Goal: Task Accomplishment & Management: Manage account settings

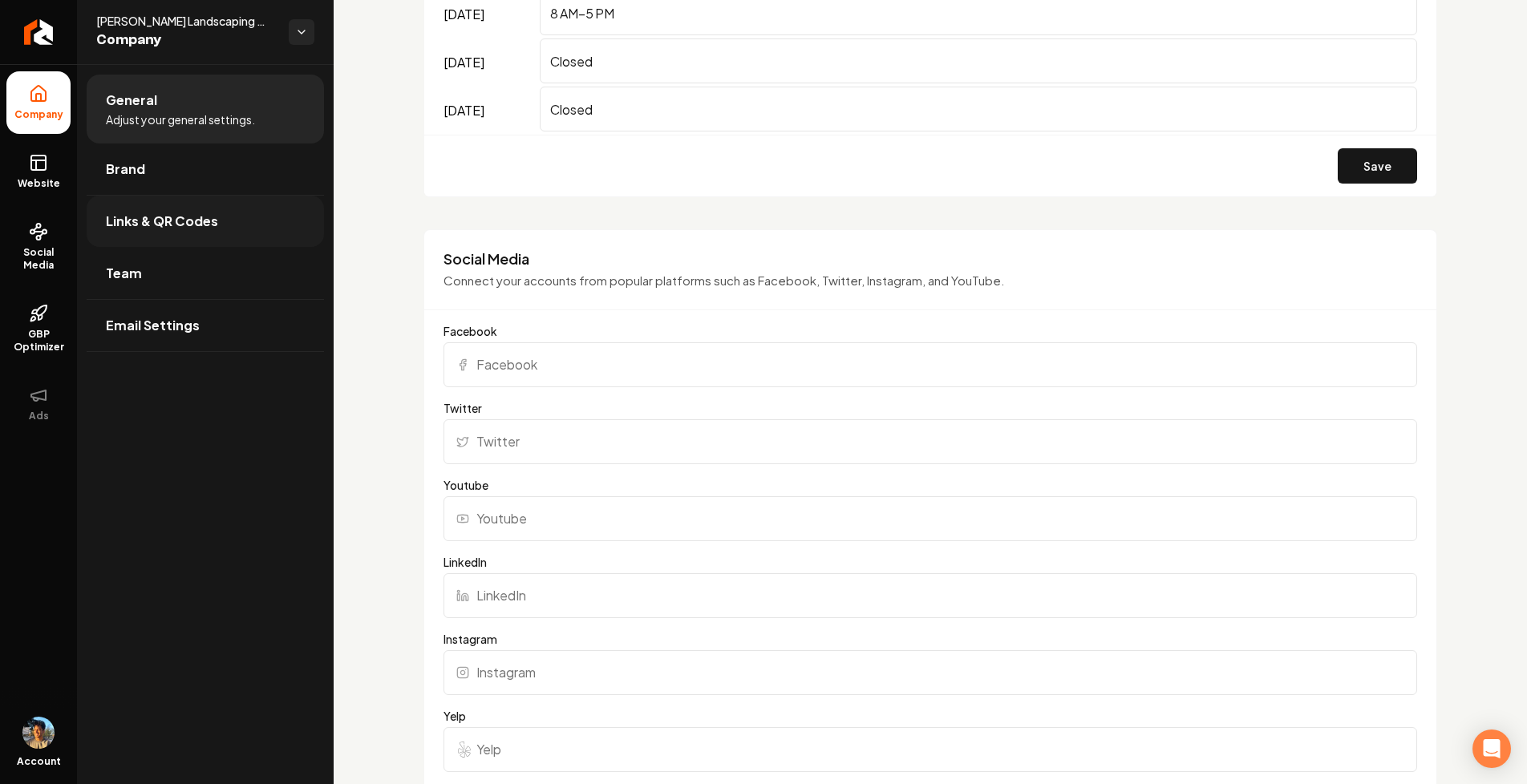
scroll to position [1169, 0]
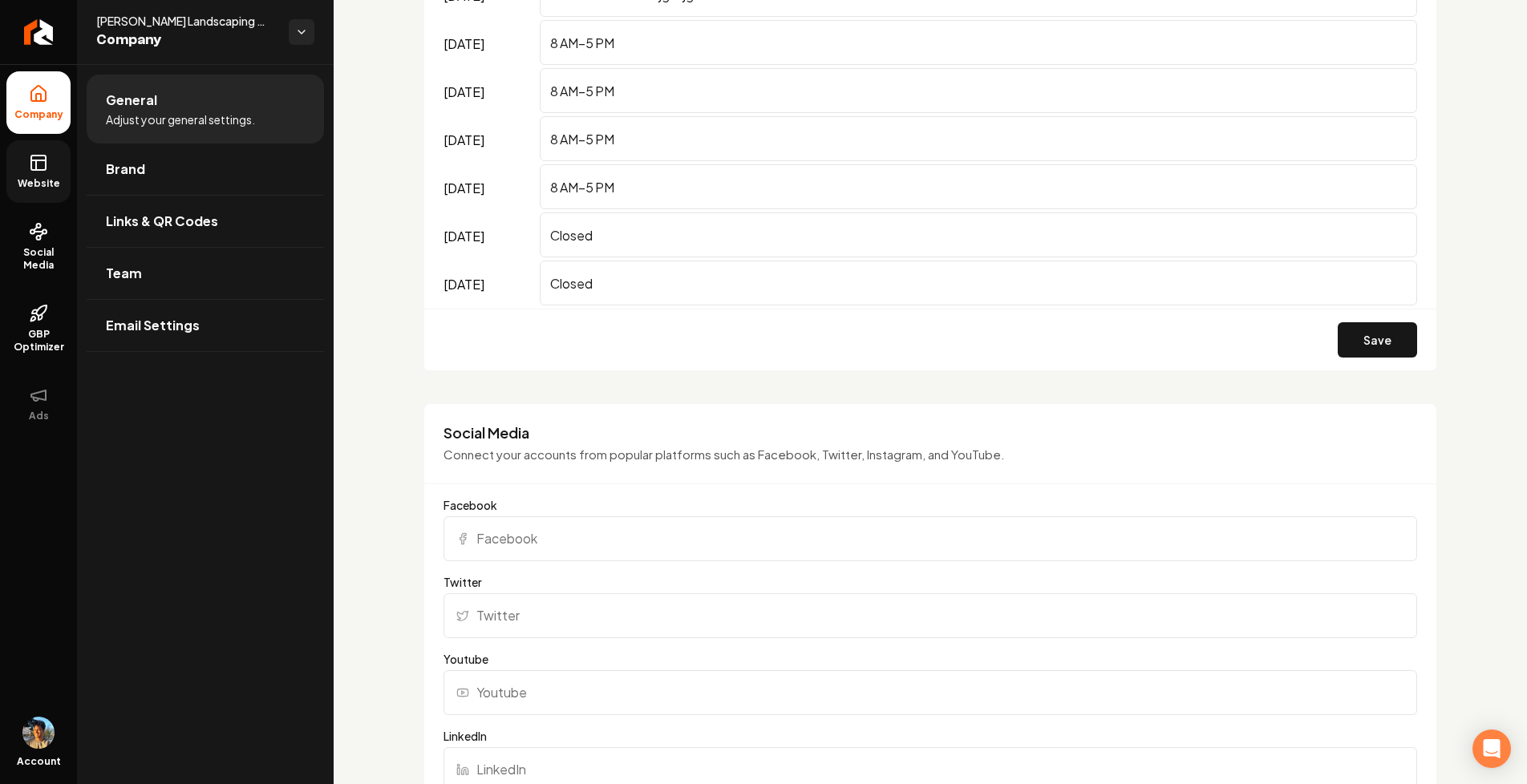
click at [30, 169] on icon at bounding box center [38, 162] width 19 height 19
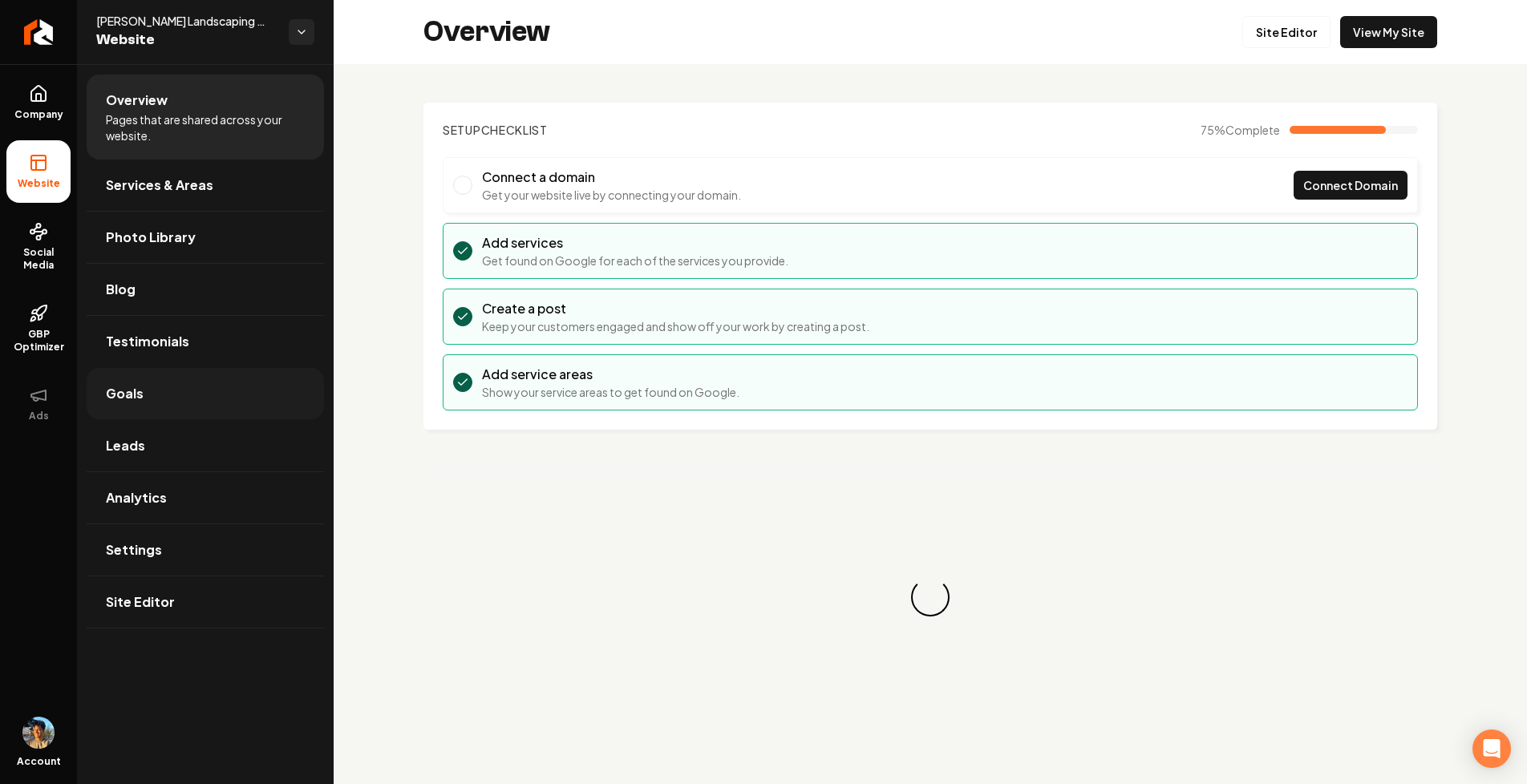
click at [175, 380] on link "Goals" at bounding box center [205, 393] width 238 height 52
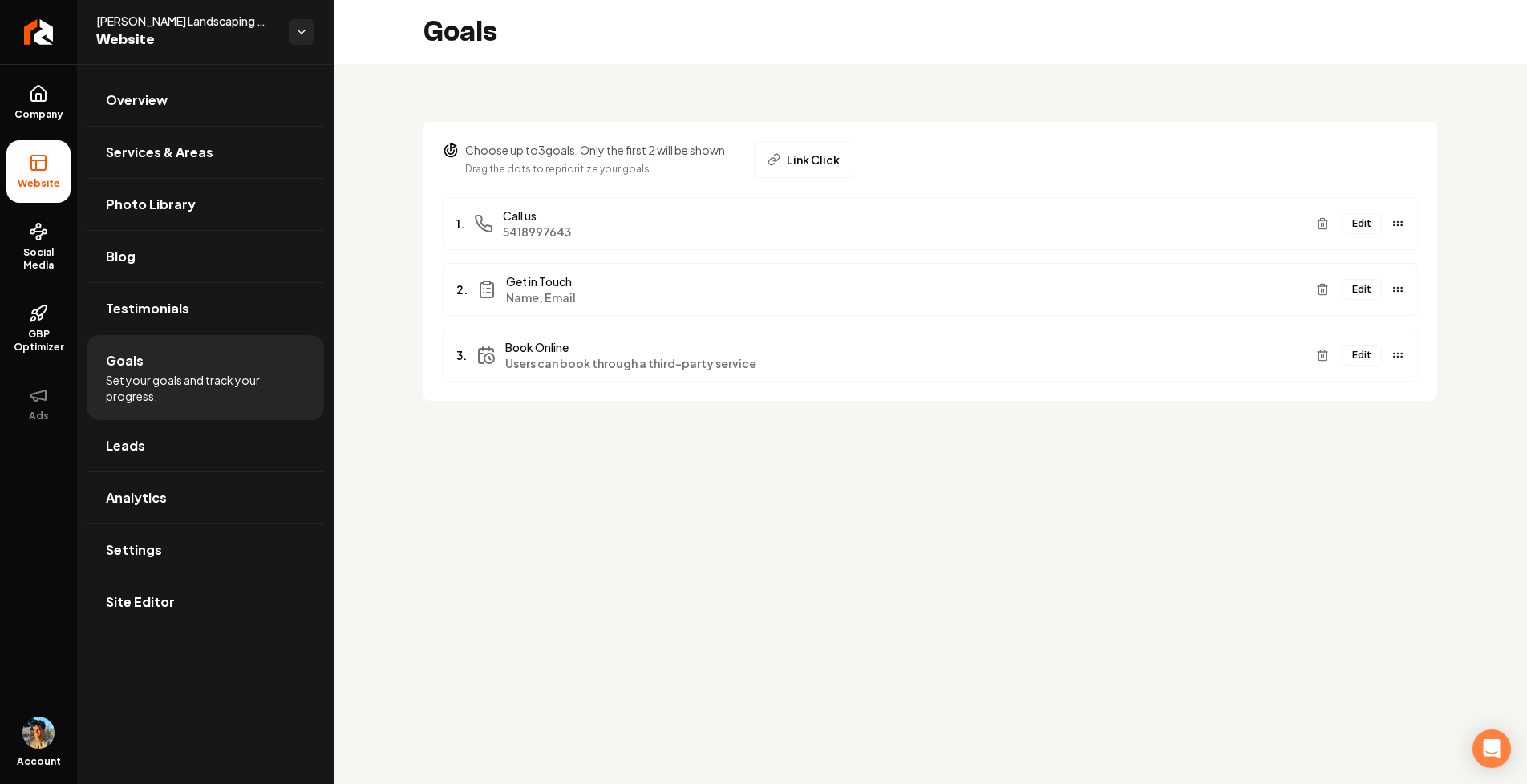
click at [1367, 292] on button "Edit" at bounding box center [1361, 289] width 40 height 21
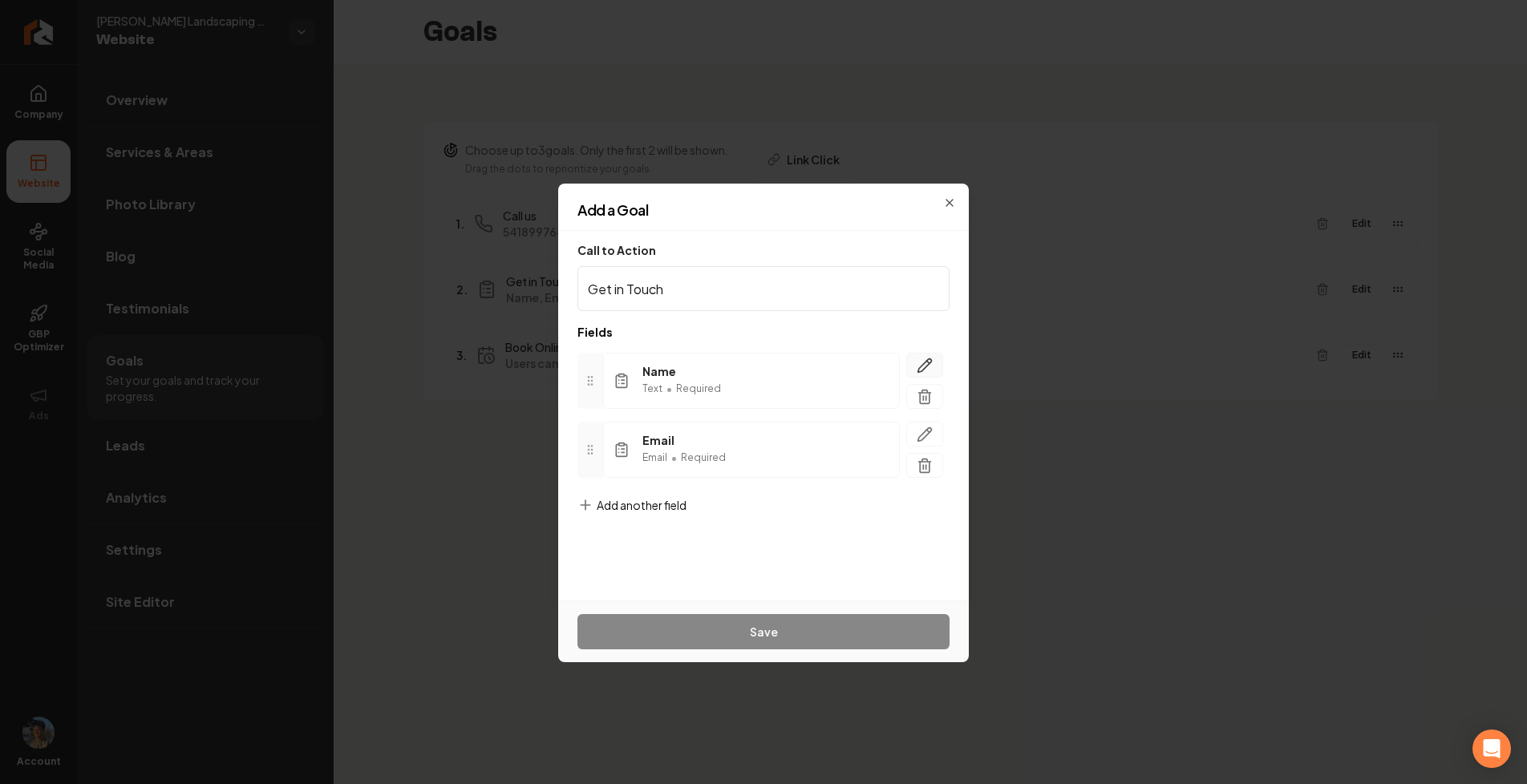
click at [936, 357] on button "button" at bounding box center [925, 365] width 37 height 25
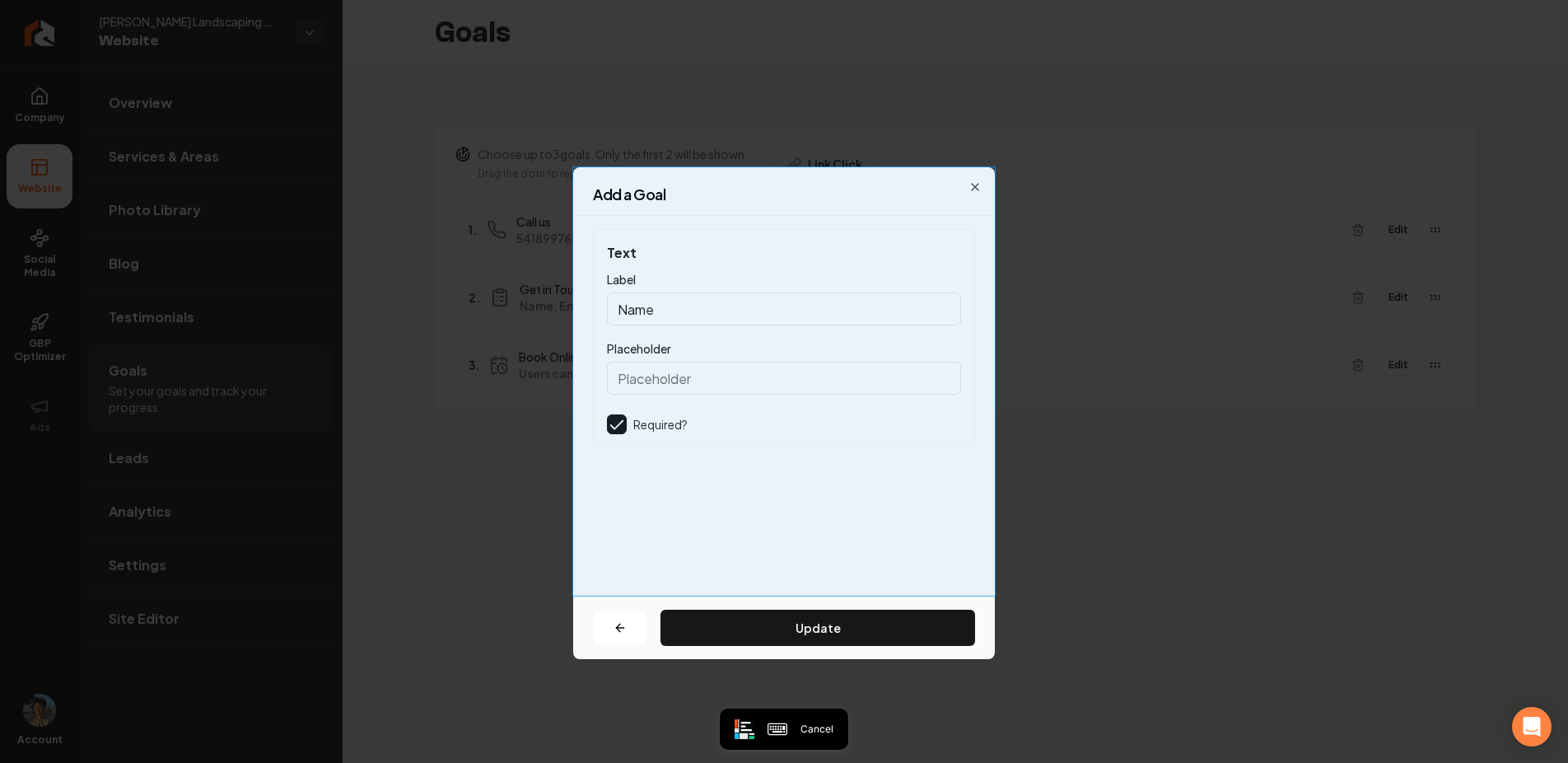
click at [733, 172] on div "Add a Goal Text Label Name Placeholder Required? Update Close" at bounding box center [784, 381] width 421 height 428
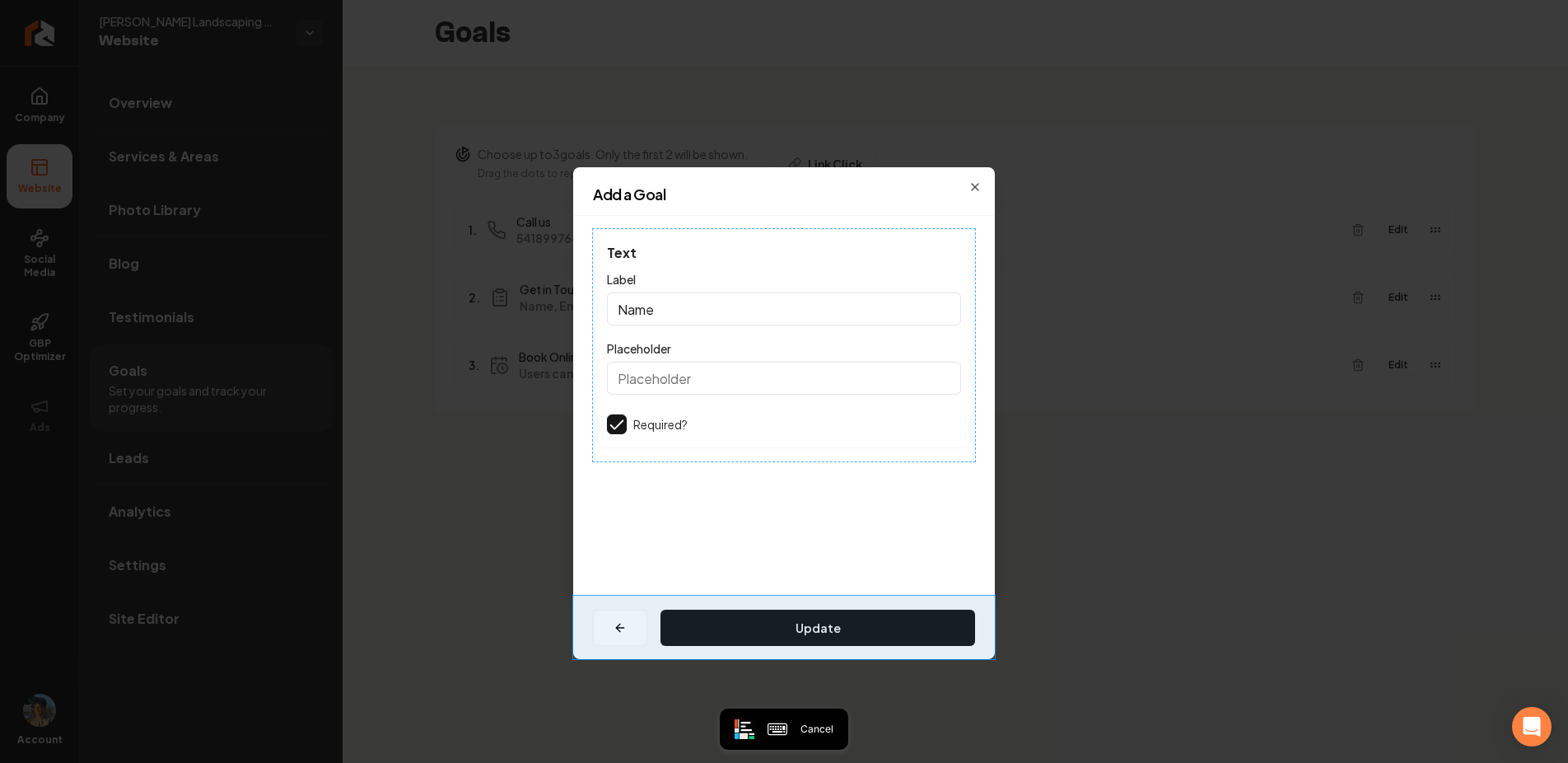
click at [651, 606] on div "Update" at bounding box center [784, 627] width 421 height 63
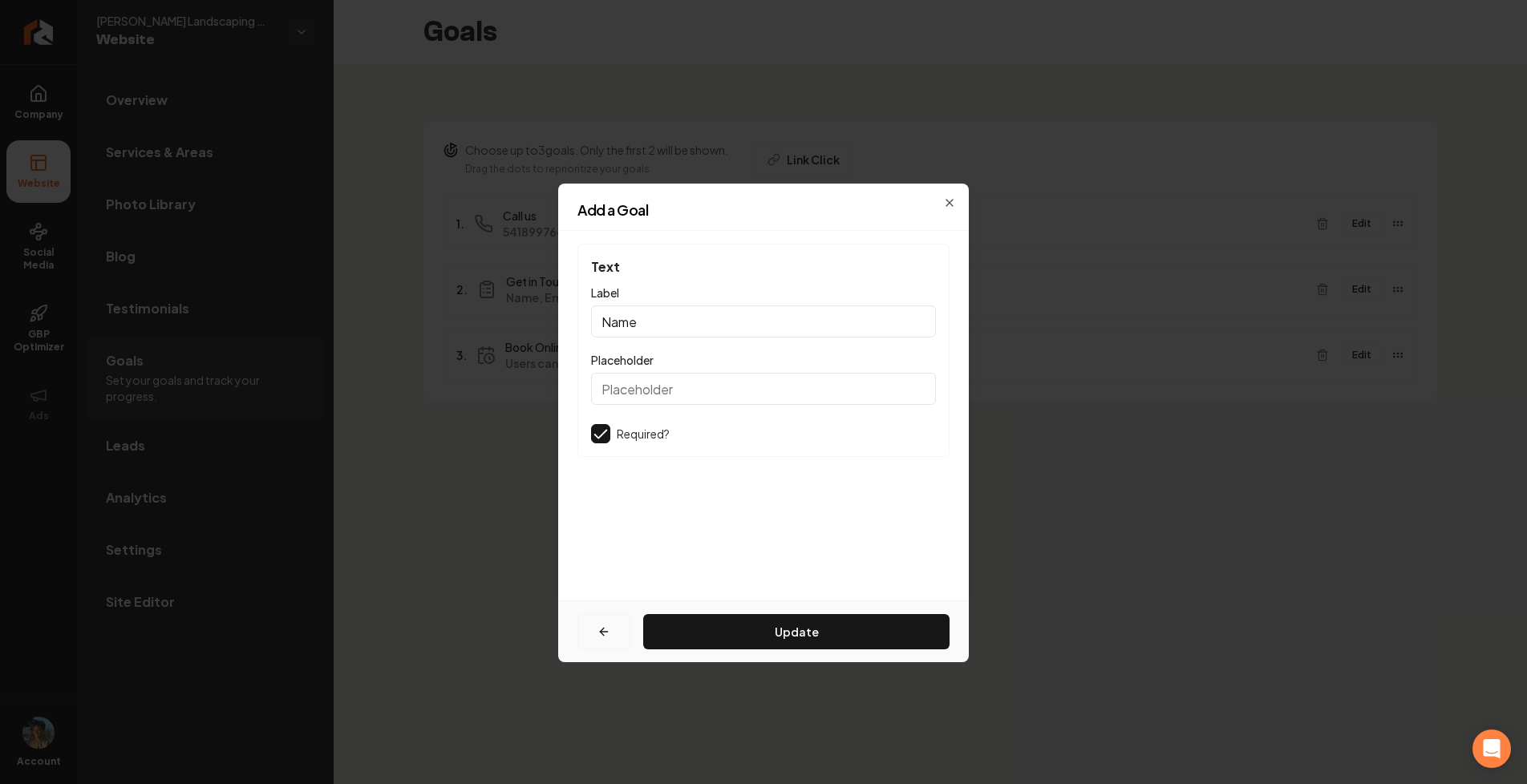
click at [596, 622] on button "button" at bounding box center [604, 632] width 53 height 36
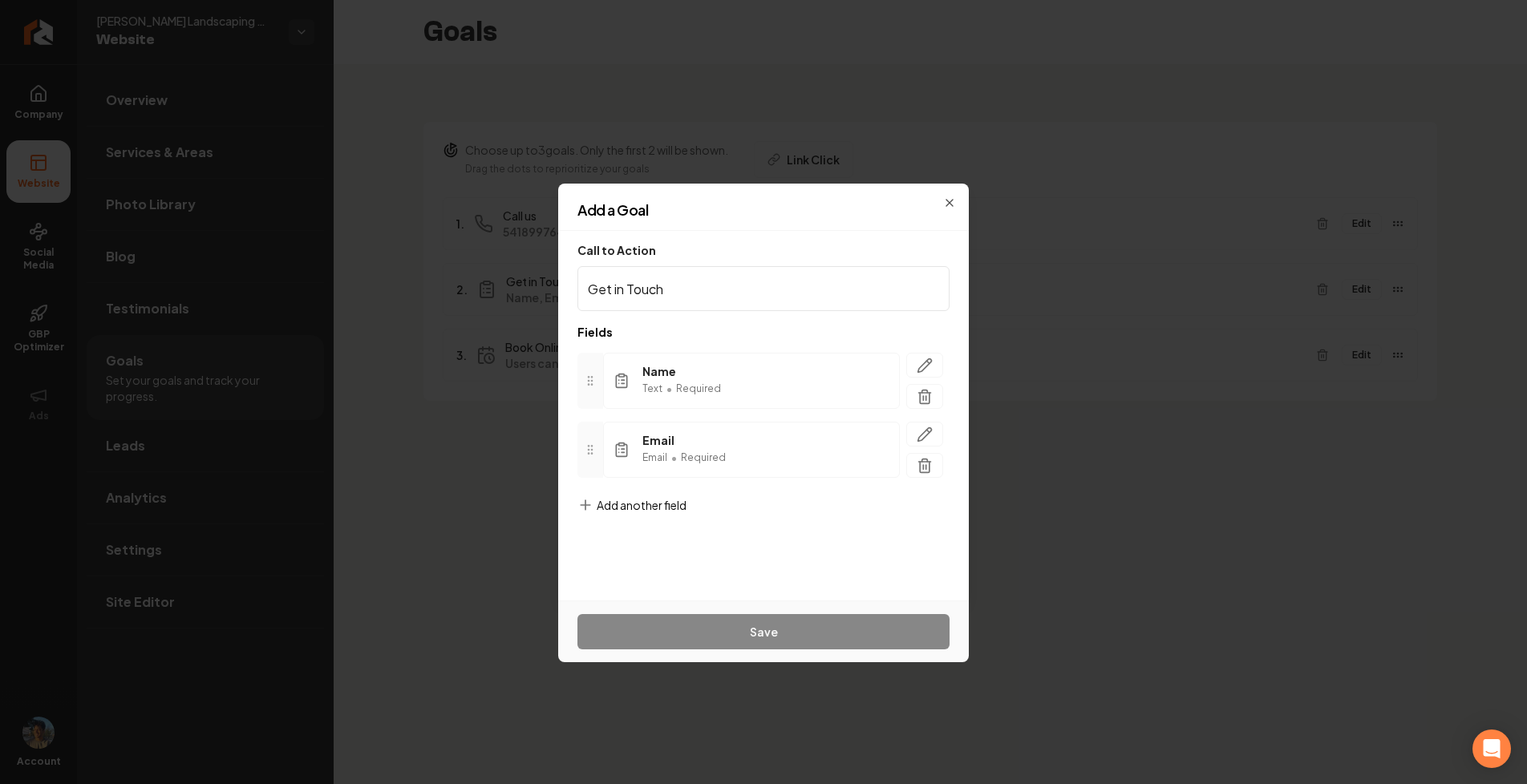
click at [654, 498] on span "Add another field" at bounding box center [641, 505] width 90 height 16
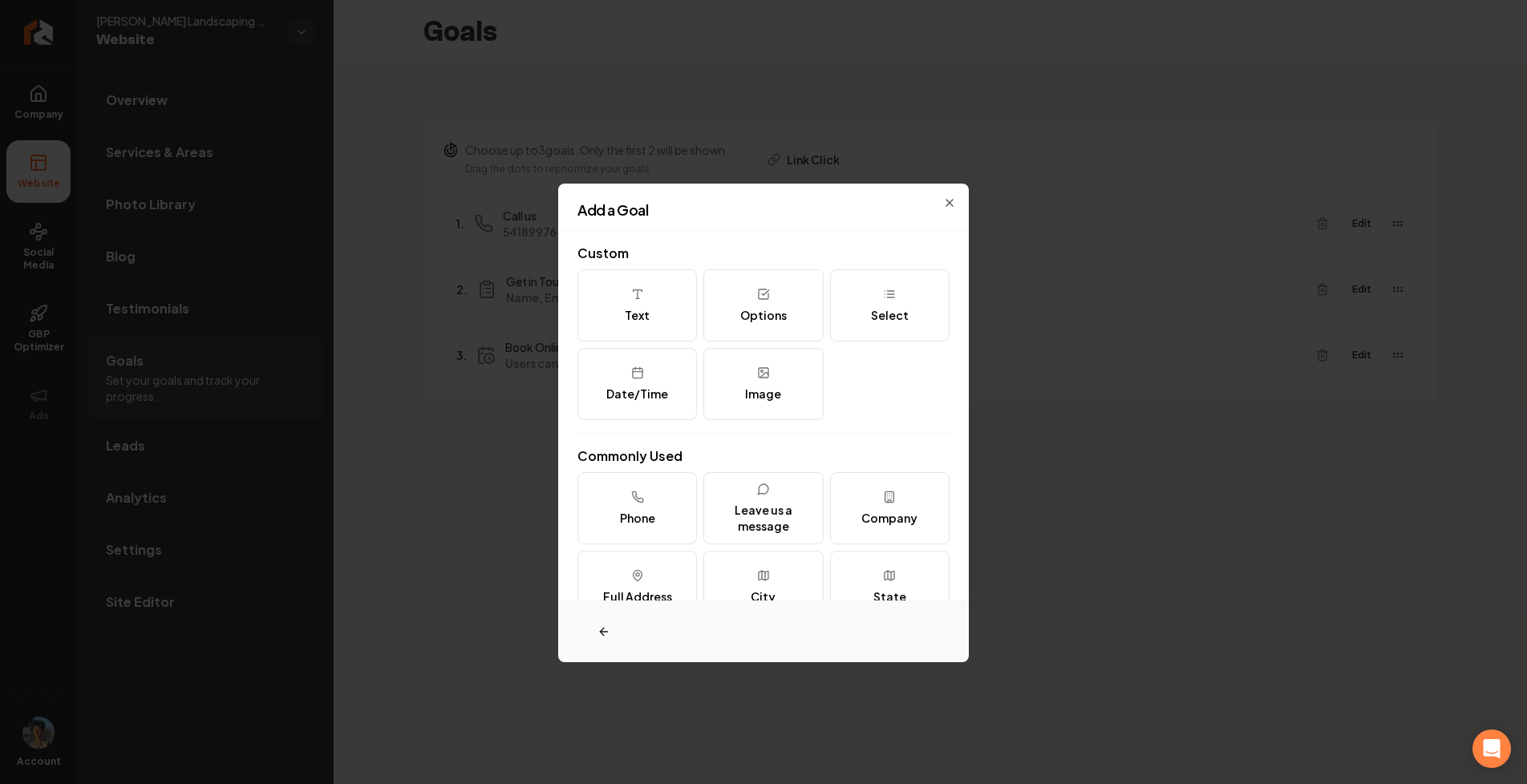
click at [609, 628] on icon "button" at bounding box center [603, 631] width 13 height 13
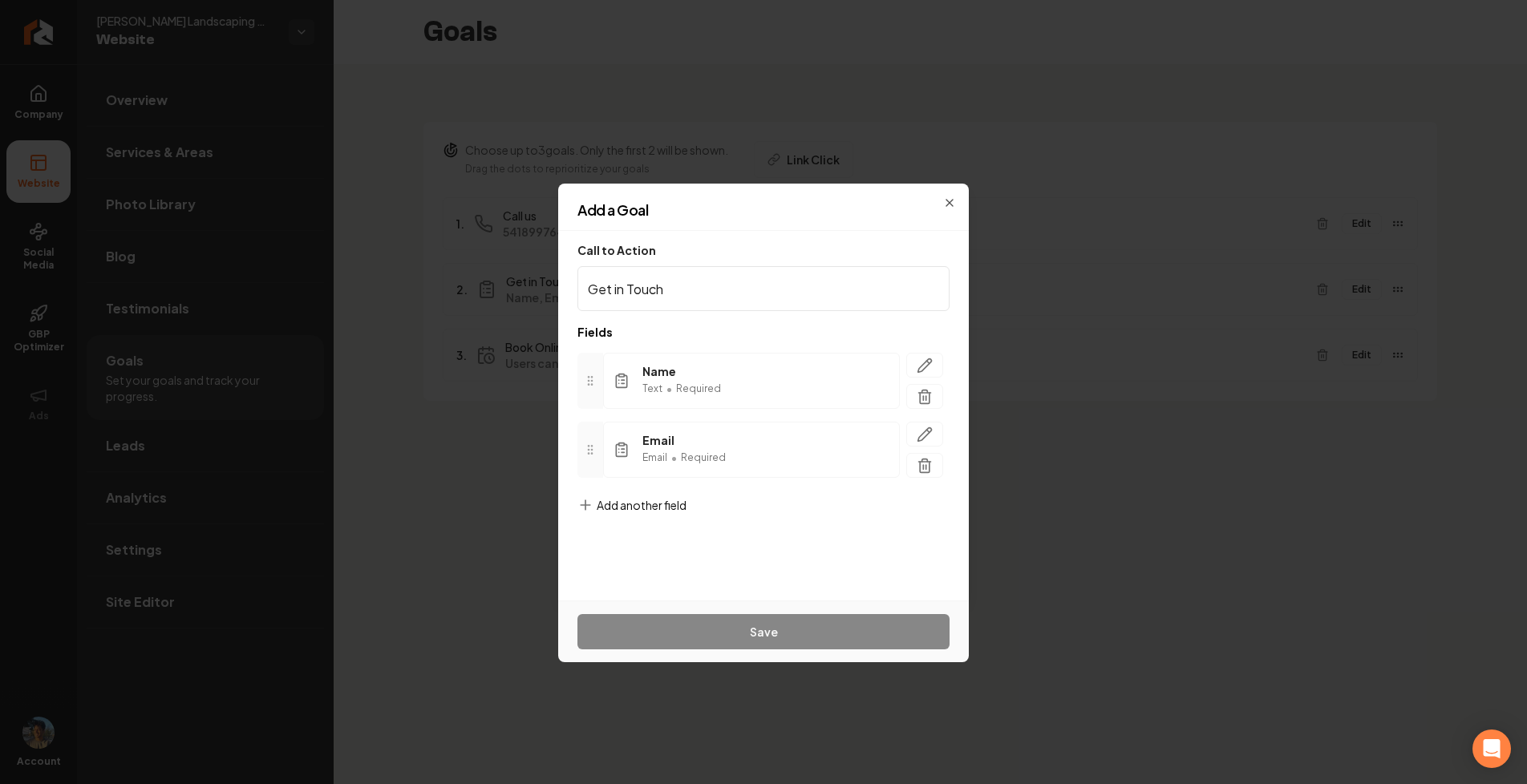
click at [951, 207] on div "Add a Goal" at bounding box center [763, 217] width 410 height 28
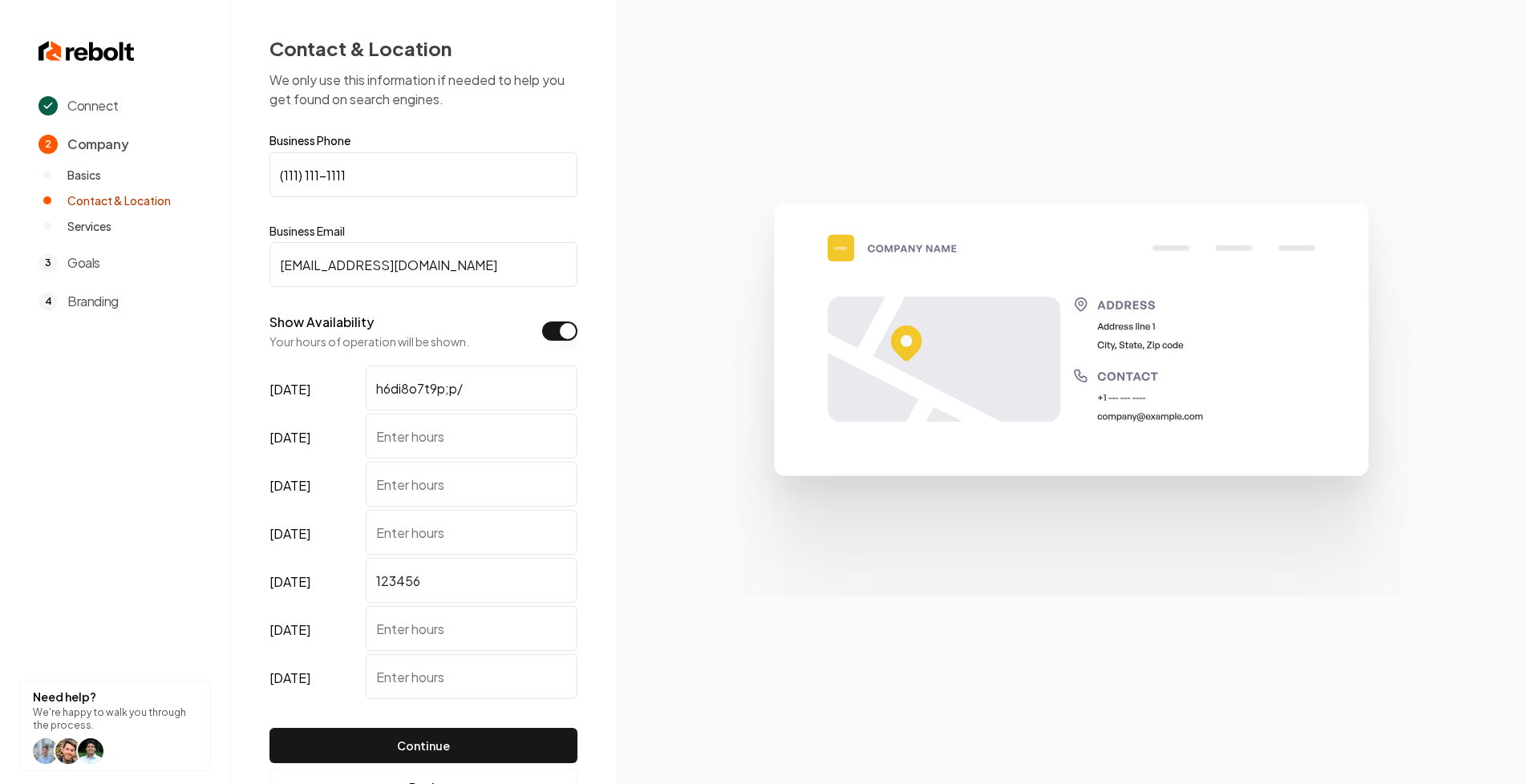
scroll to position [63, 0]
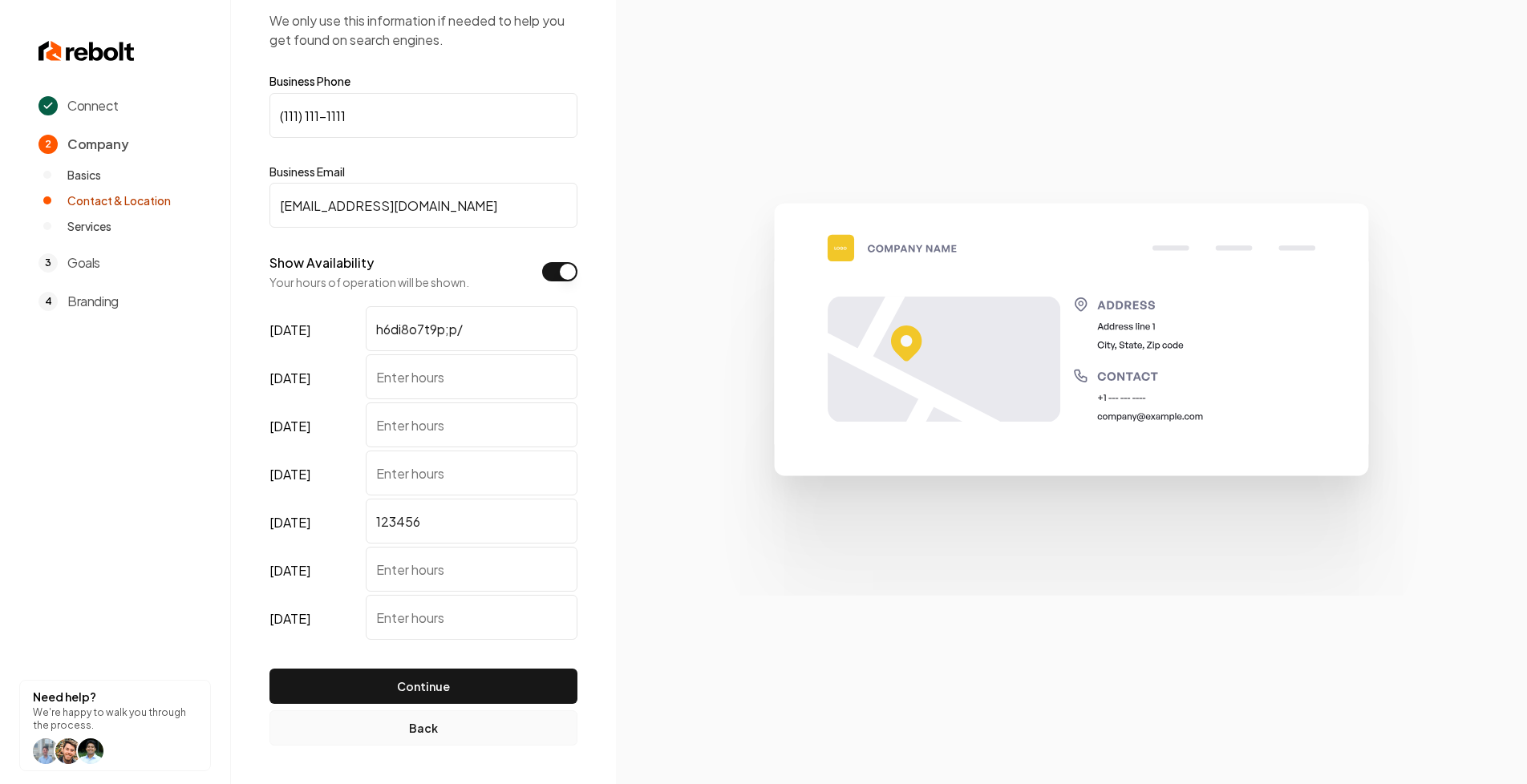
click at [318, 727] on button "Back" at bounding box center [424, 728] width 308 height 36
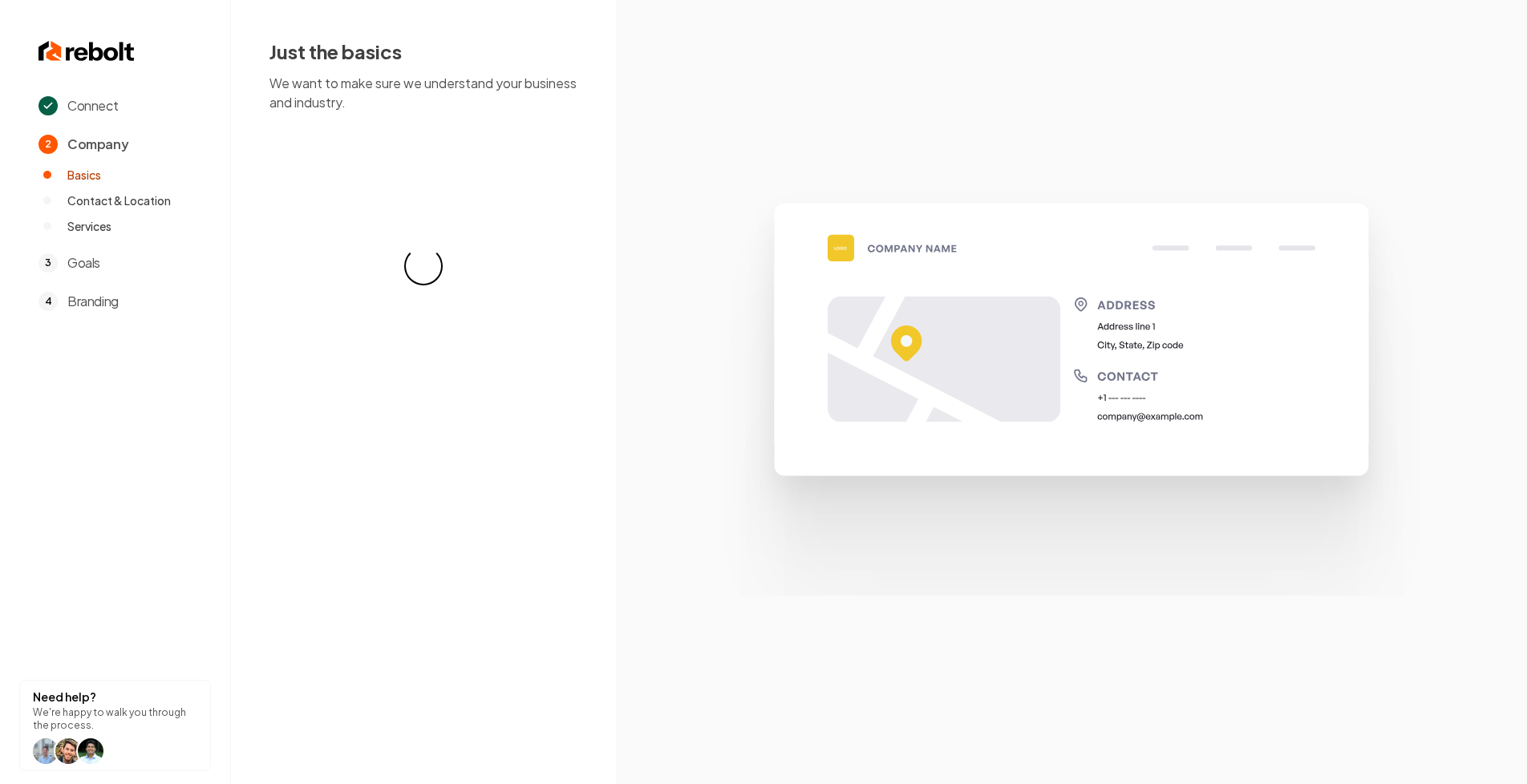
scroll to position [0, 0]
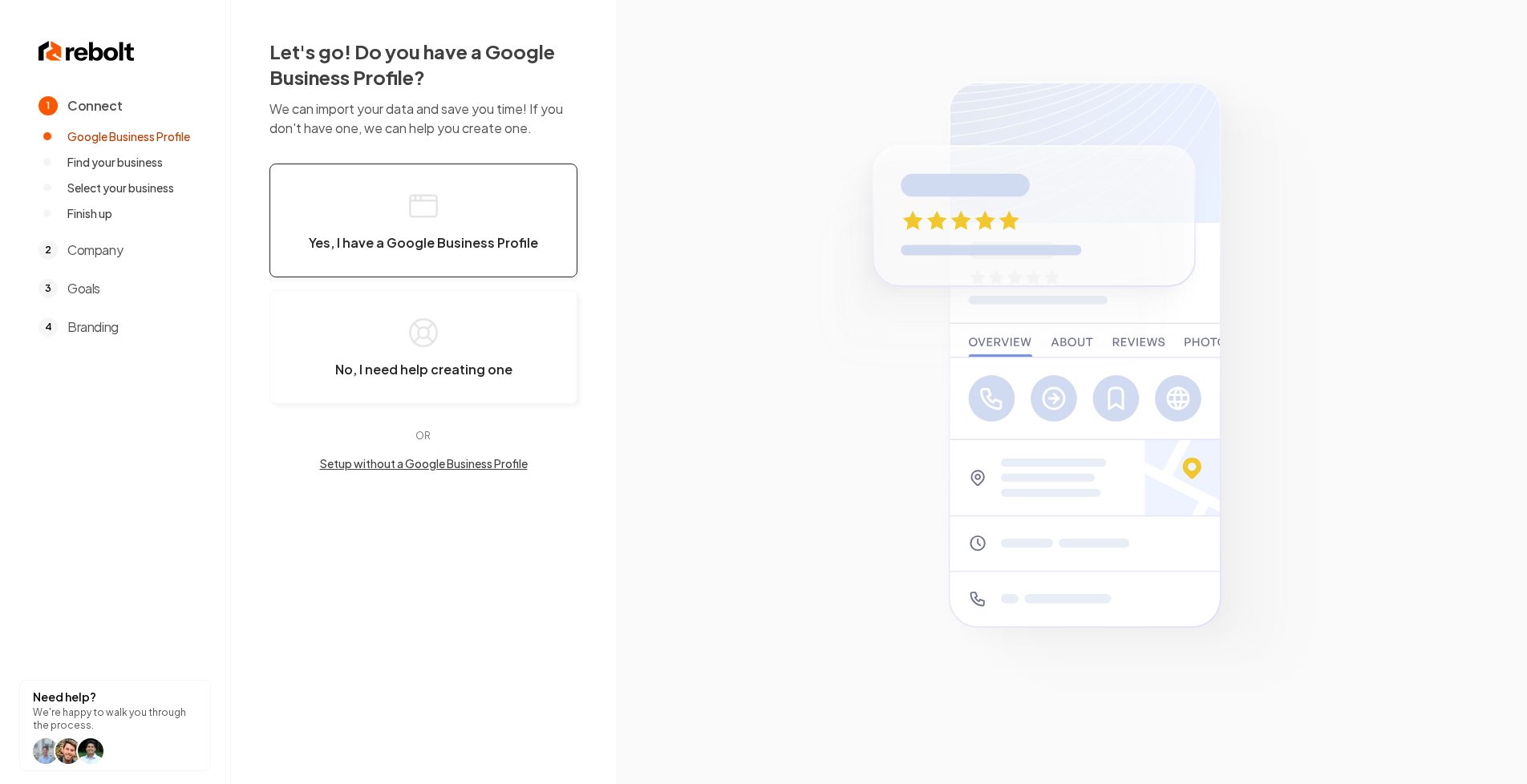
click at [409, 239] on span "Yes, I have a Google Business Profile" at bounding box center [423, 243] width 229 height 16
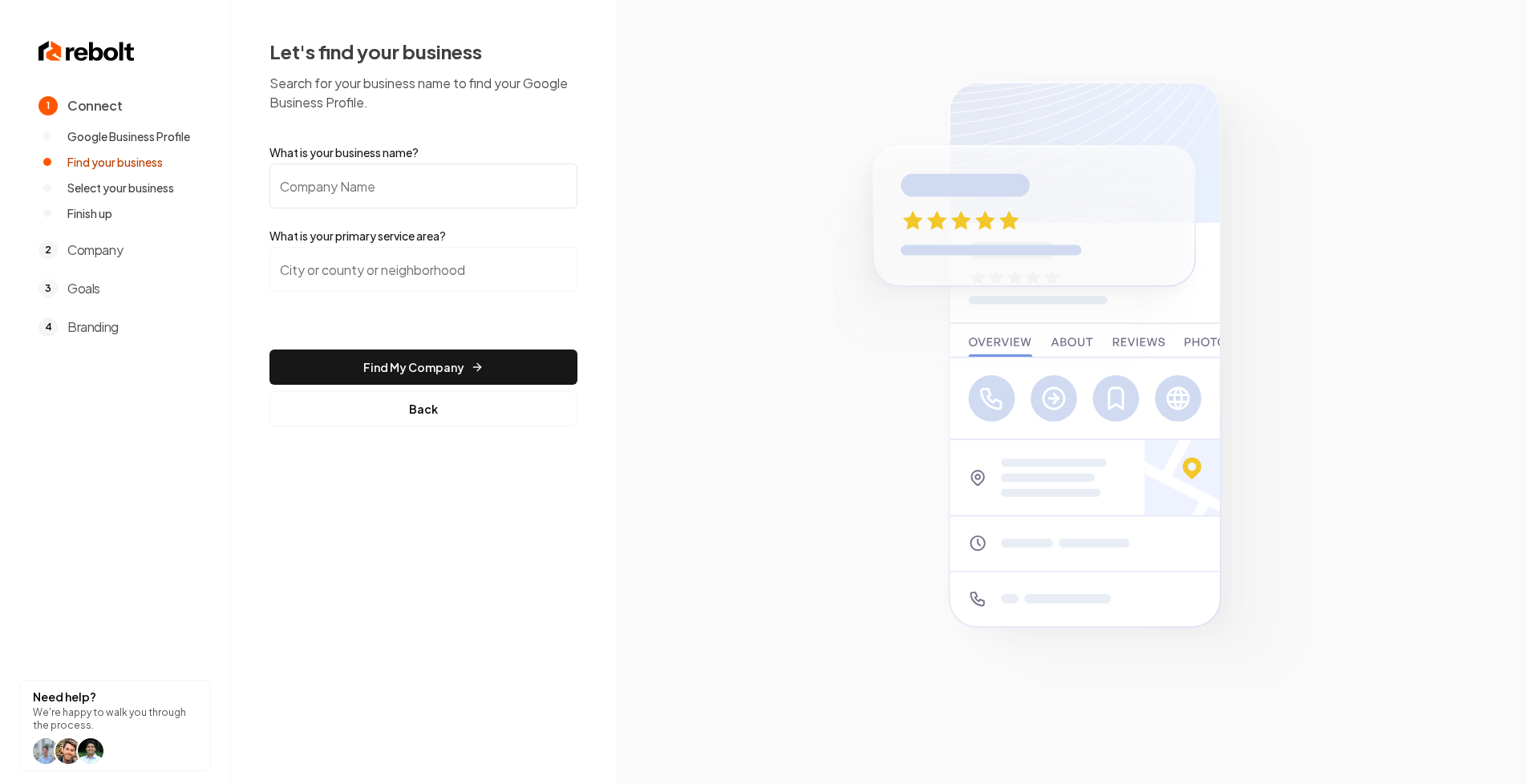
click at [382, 192] on input "What is your business name?" at bounding box center [424, 185] width 308 height 45
type input "1354sod"
click at [270, 349] on button "Find My Company" at bounding box center [424, 367] width 308 height 36
click at [365, 267] on input "search" at bounding box center [424, 269] width 308 height 45
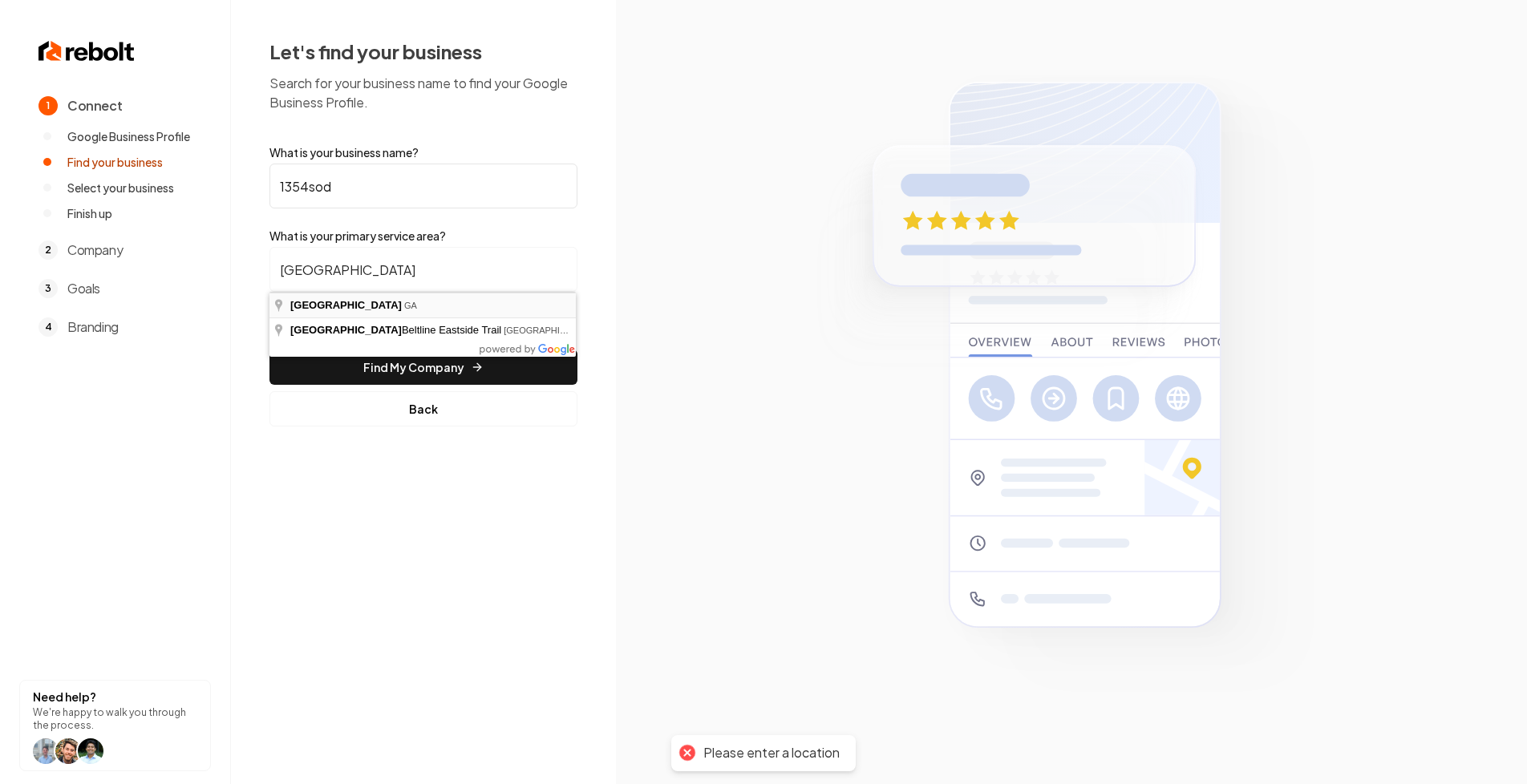
type input "Atlanta, GA"
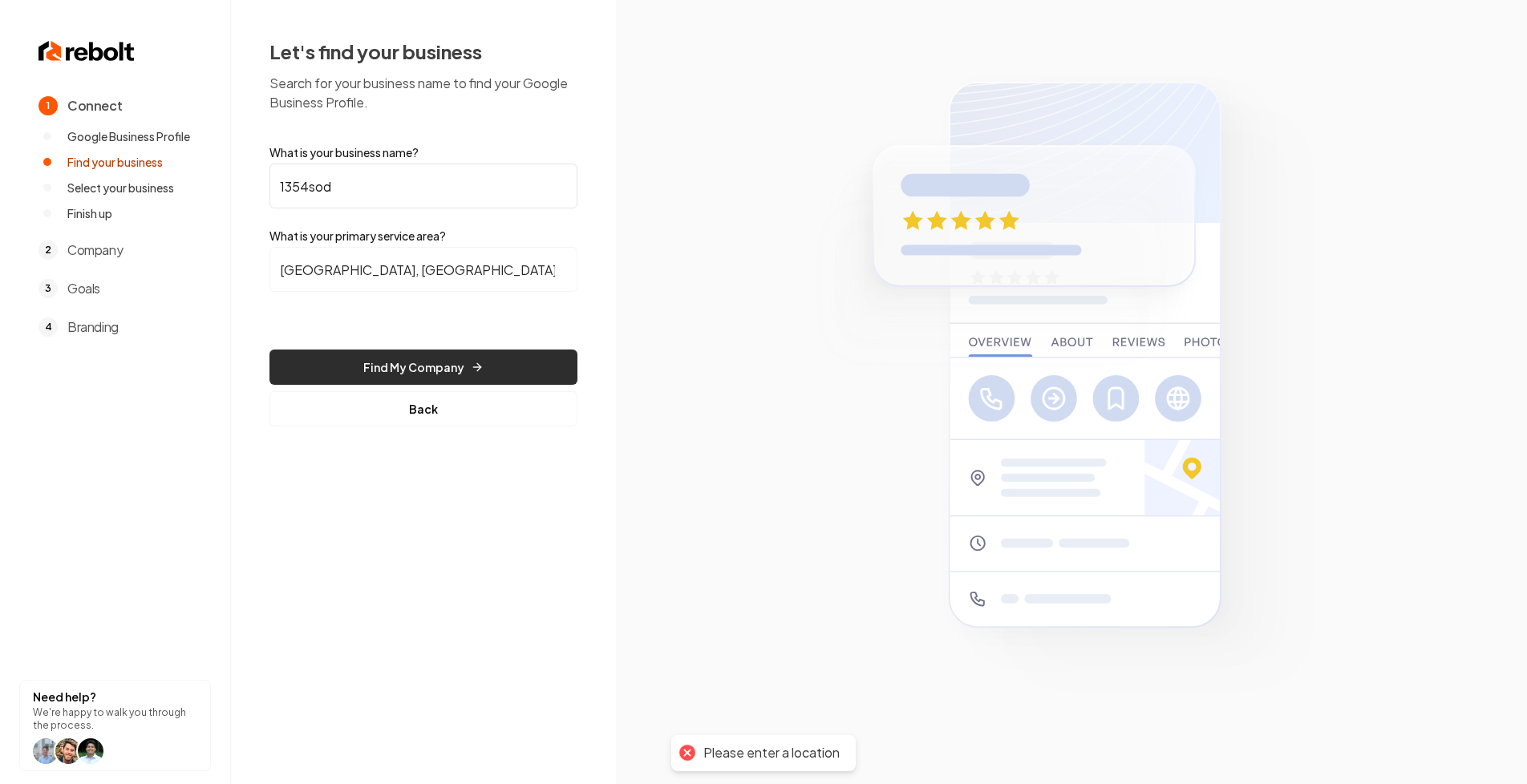
click at [360, 363] on button "Find My Company" at bounding box center [424, 367] width 308 height 36
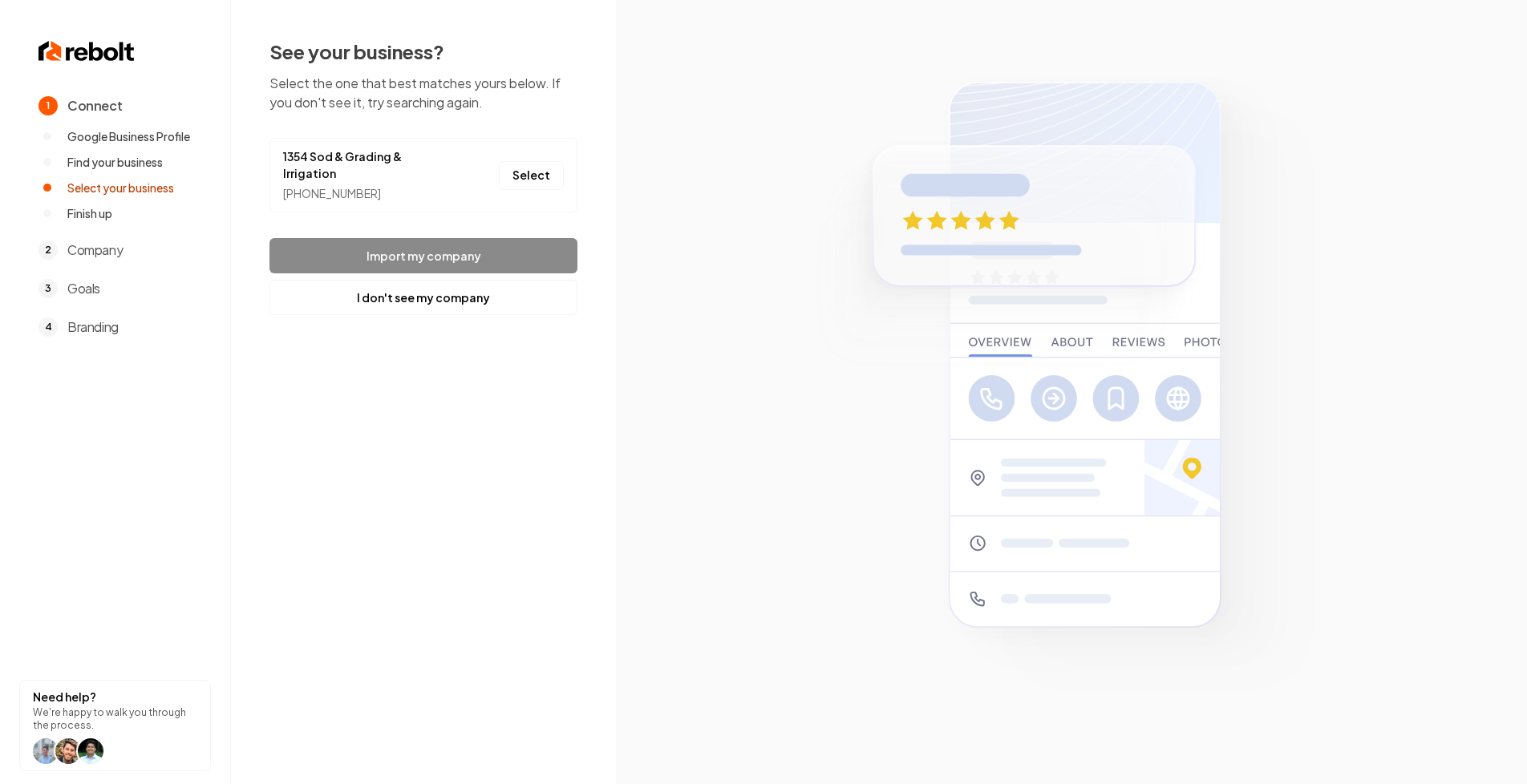
click at [470, 146] on li "1354 Sod & Grading & Irrigation (470) 553-0011 Select" at bounding box center [424, 175] width 308 height 74
click at [404, 163] on link "1354 Sod & Grading & Irrigation" at bounding box center [367, 165] width 168 height 34
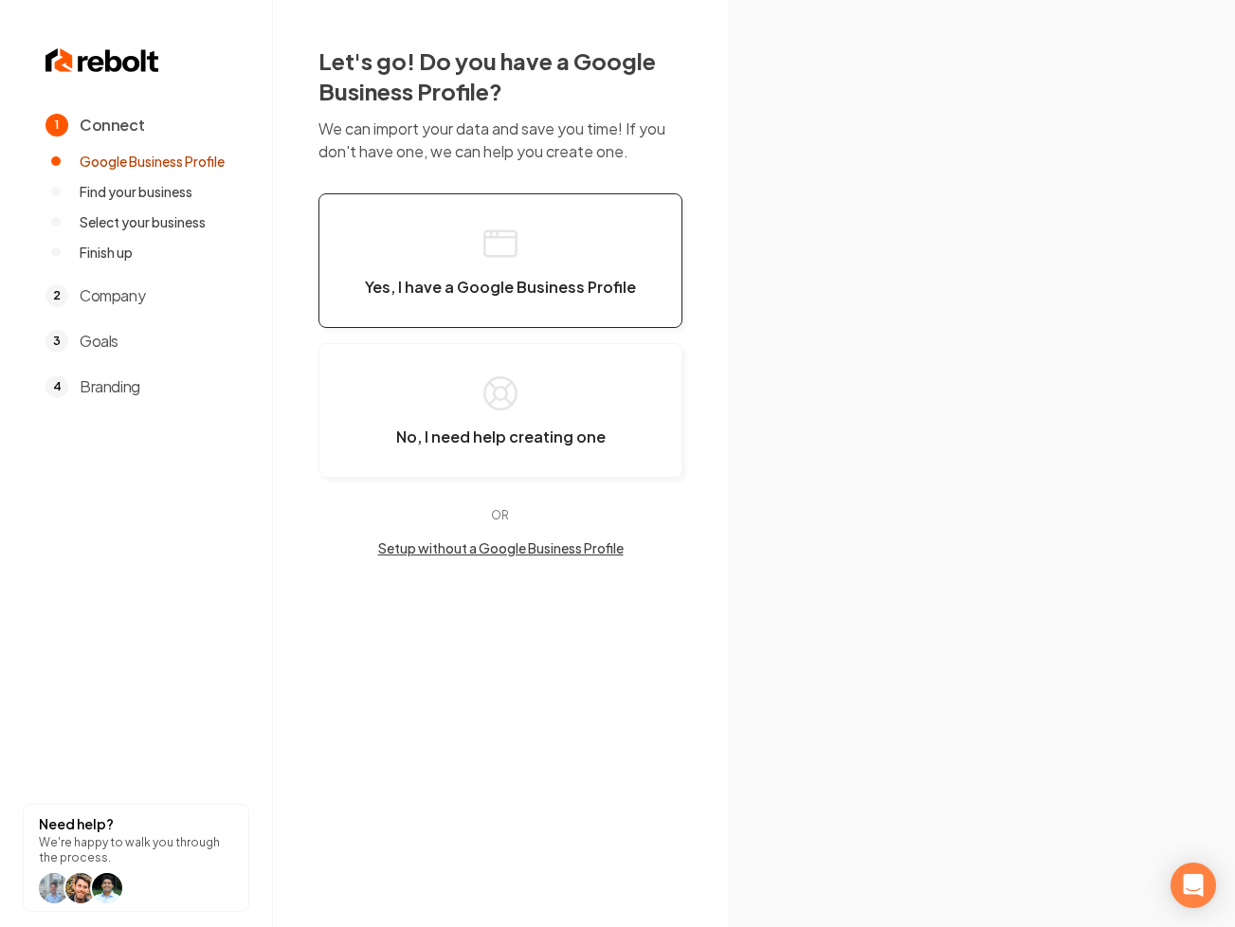
click at [410, 230] on button "Yes, I have a Google Business Profile" at bounding box center [501, 260] width 364 height 135
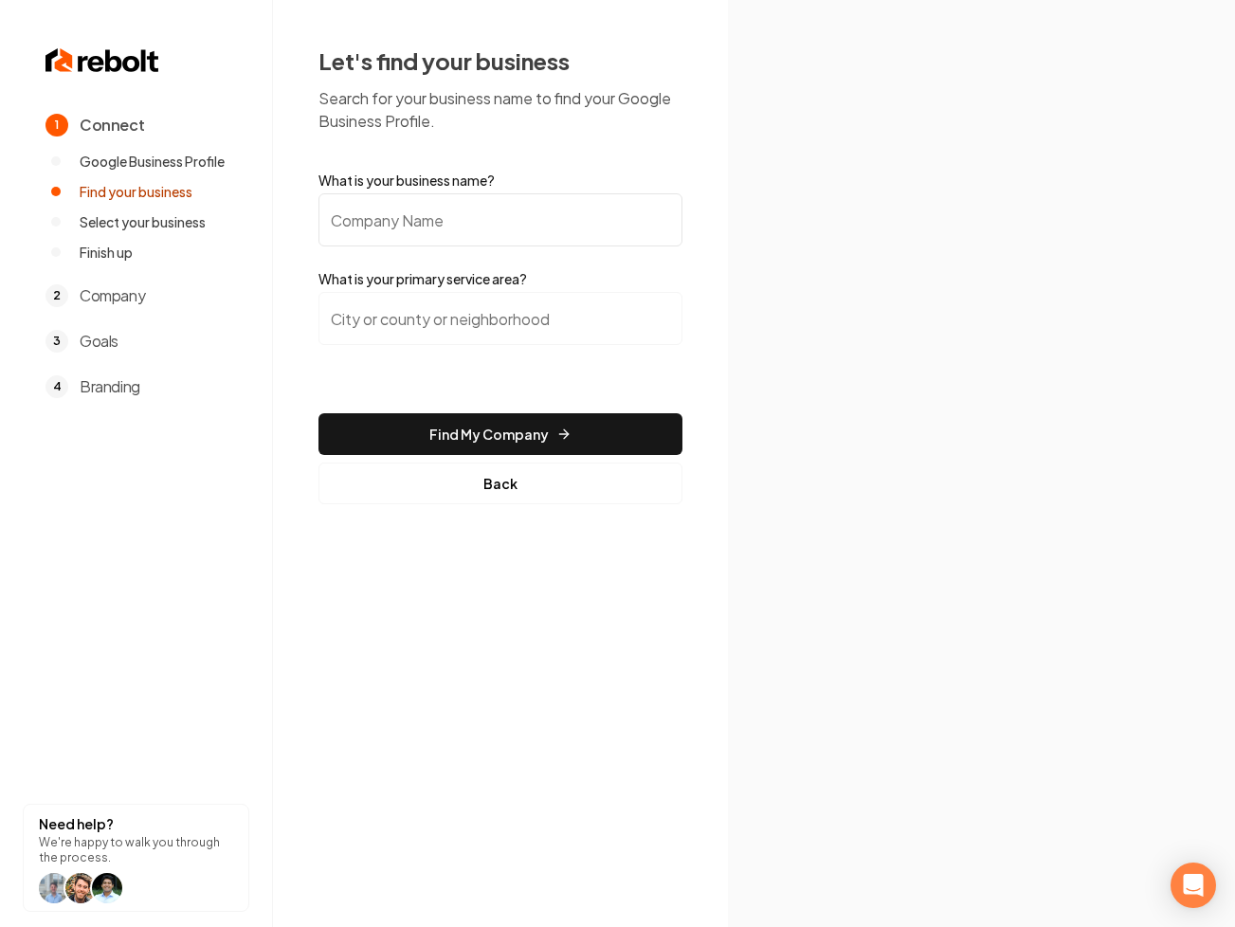
click at [458, 234] on input "What is your business name?" at bounding box center [501, 219] width 364 height 53
click at [465, 293] on input "search" at bounding box center [501, 318] width 364 height 53
click at [463, 210] on input "What is your business name?" at bounding box center [501, 219] width 364 height 53
click at [369, 140] on div "Let's find your business Search for your business name to find your Google Busi…" at bounding box center [501, 275] width 364 height 459
click at [384, 215] on input "What is your business name?" at bounding box center [501, 219] width 364 height 53
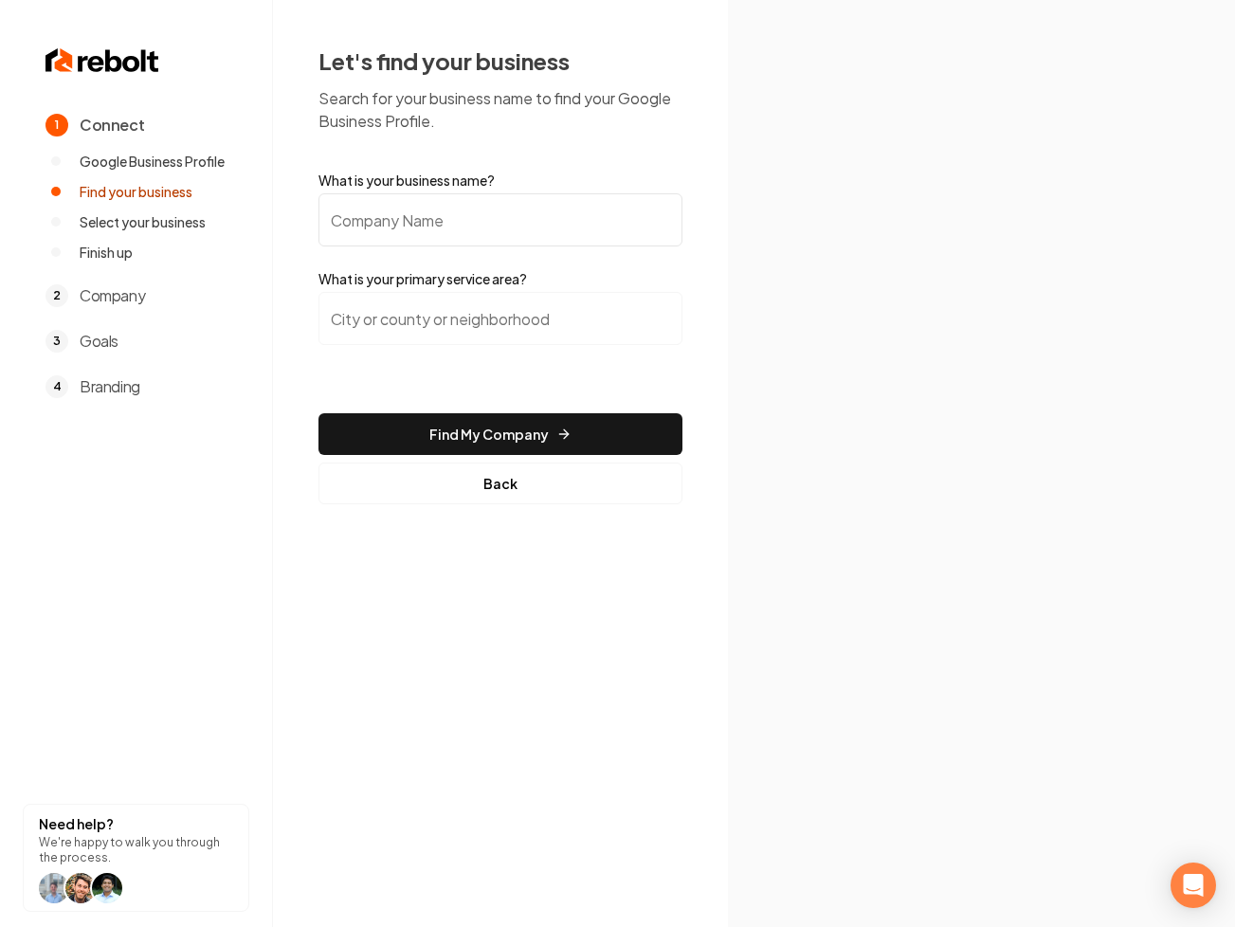
click at [419, 186] on label "What is your business name?" at bounding box center [501, 180] width 364 height 19
click at [419, 193] on input "What is your business name?" at bounding box center [501, 219] width 364 height 53
drag, startPoint x: 309, startPoint y: 78, endPoint x: 426, endPoint y: 114, distance: 122.0
click at [426, 114] on div "Let's find your business Search for your business name to find your Google Busi…" at bounding box center [500, 275] width 455 height 550
click at [426, 114] on p "Search for your business name to find your Google Business Profile." at bounding box center [501, 110] width 364 height 46
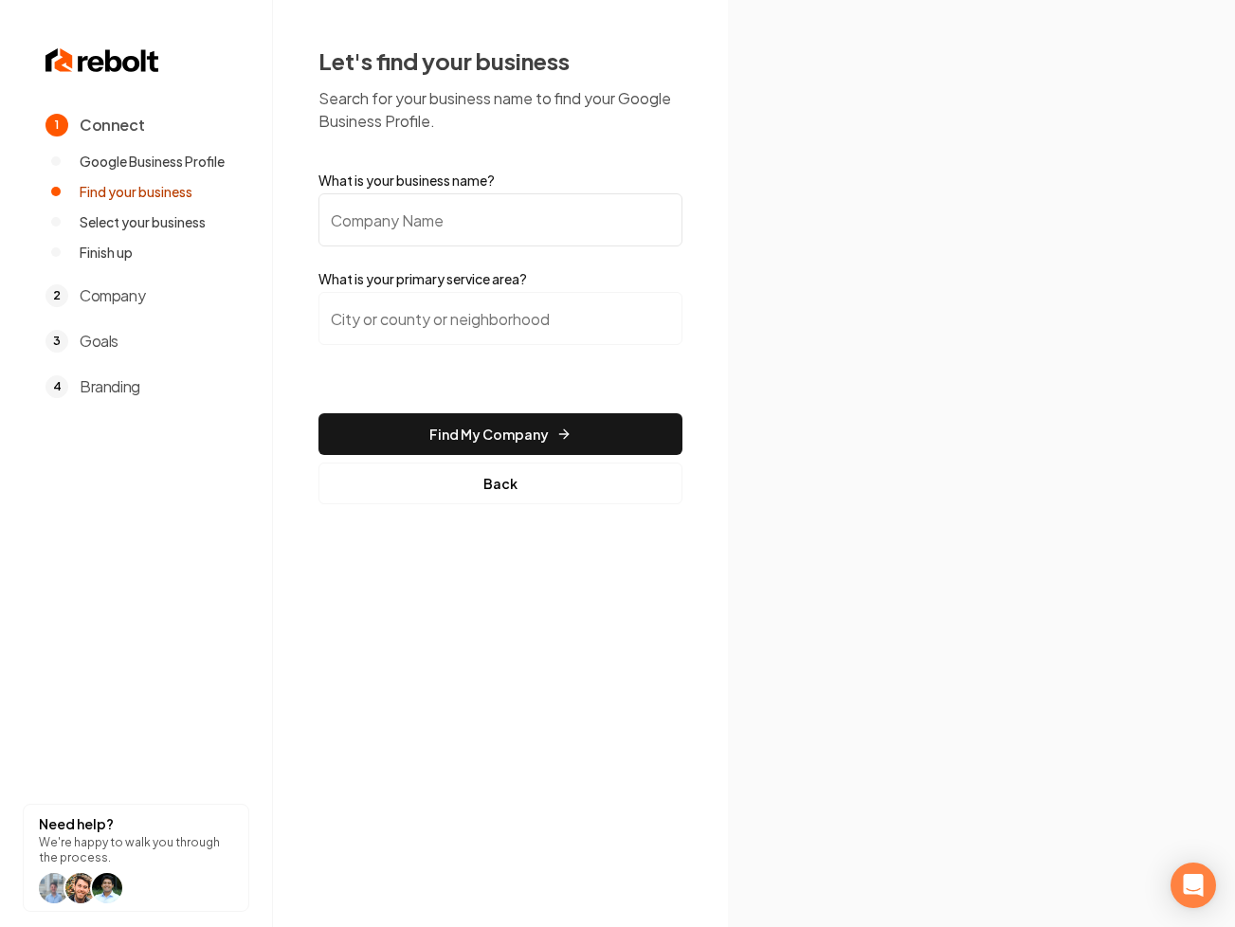
click at [389, 206] on input "What is your business name?" at bounding box center [501, 219] width 364 height 53
click at [410, 153] on div "Let's find your business Search for your business name to find your Google Busi…" at bounding box center [501, 275] width 364 height 459
click at [402, 220] on input "What is your business name?" at bounding box center [501, 219] width 364 height 53
click at [444, 155] on div "Let's find your business Search for your business name to find your Google Busi…" at bounding box center [501, 275] width 364 height 459
click at [413, 227] on input "What is your business name?" at bounding box center [501, 219] width 364 height 53
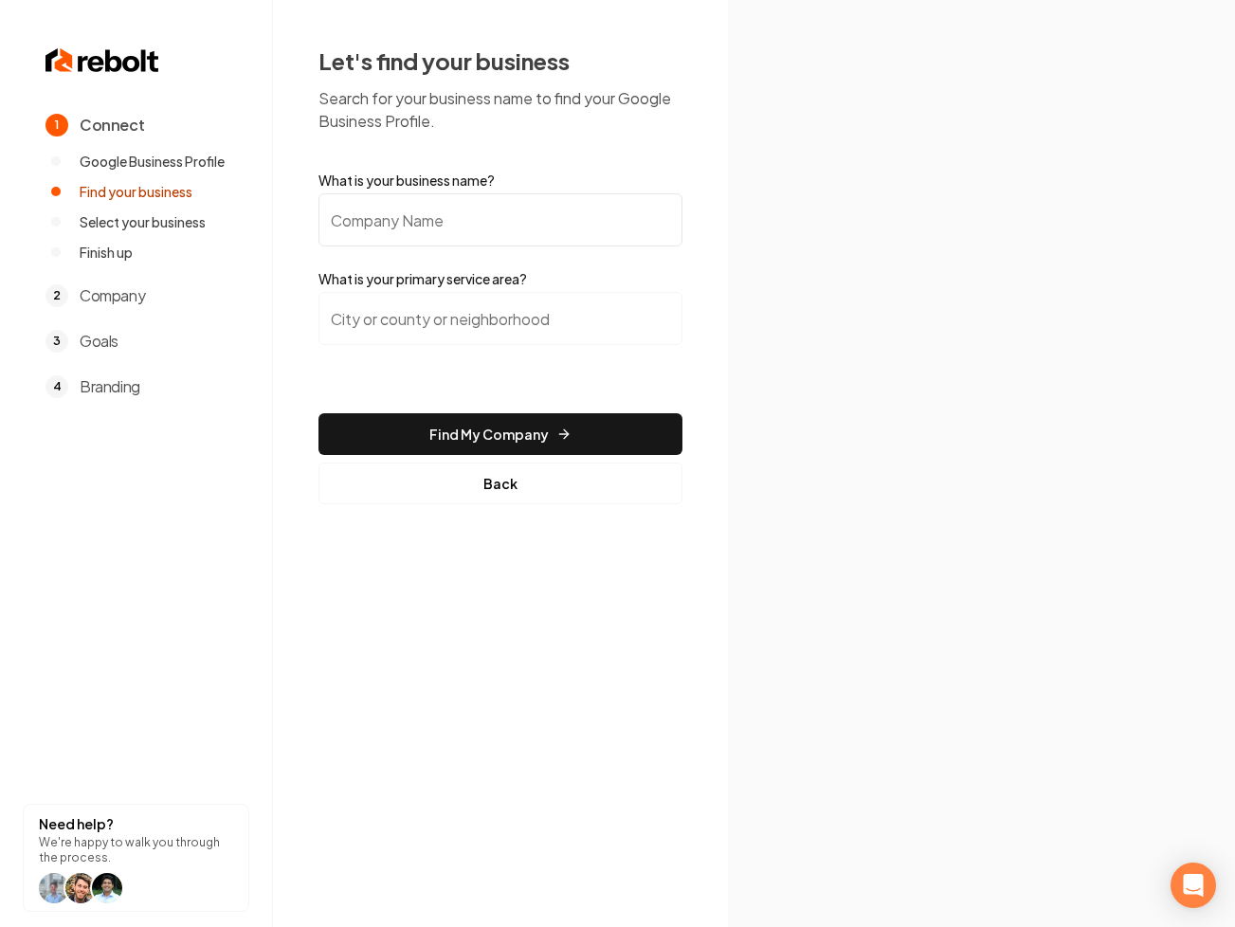
click at [465, 145] on div "Let's find your business Search for your business name to find your Google Busi…" at bounding box center [501, 275] width 364 height 459
click at [377, 202] on input "What is your business name?" at bounding box center [501, 219] width 364 height 53
click at [402, 152] on div "Let's find your business Search for your business name to find your Google Busi…" at bounding box center [501, 275] width 364 height 459
click at [392, 210] on input "What is your business name?" at bounding box center [501, 219] width 364 height 53
click at [465, 158] on div "Let's find your business Search for your business name to find your Google Busi…" at bounding box center [501, 275] width 364 height 459
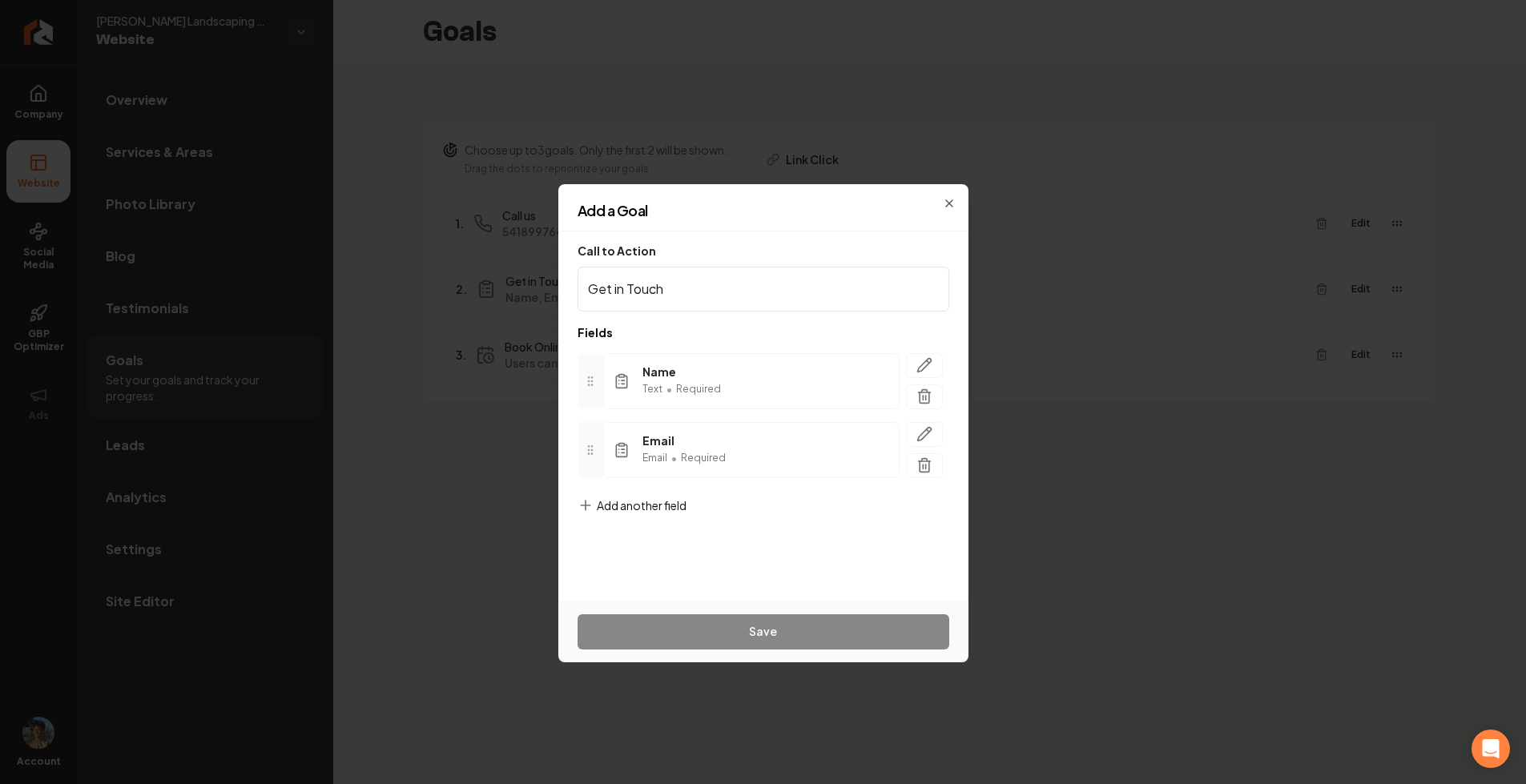
click at [666, 502] on span "Add another field" at bounding box center [641, 505] width 90 height 16
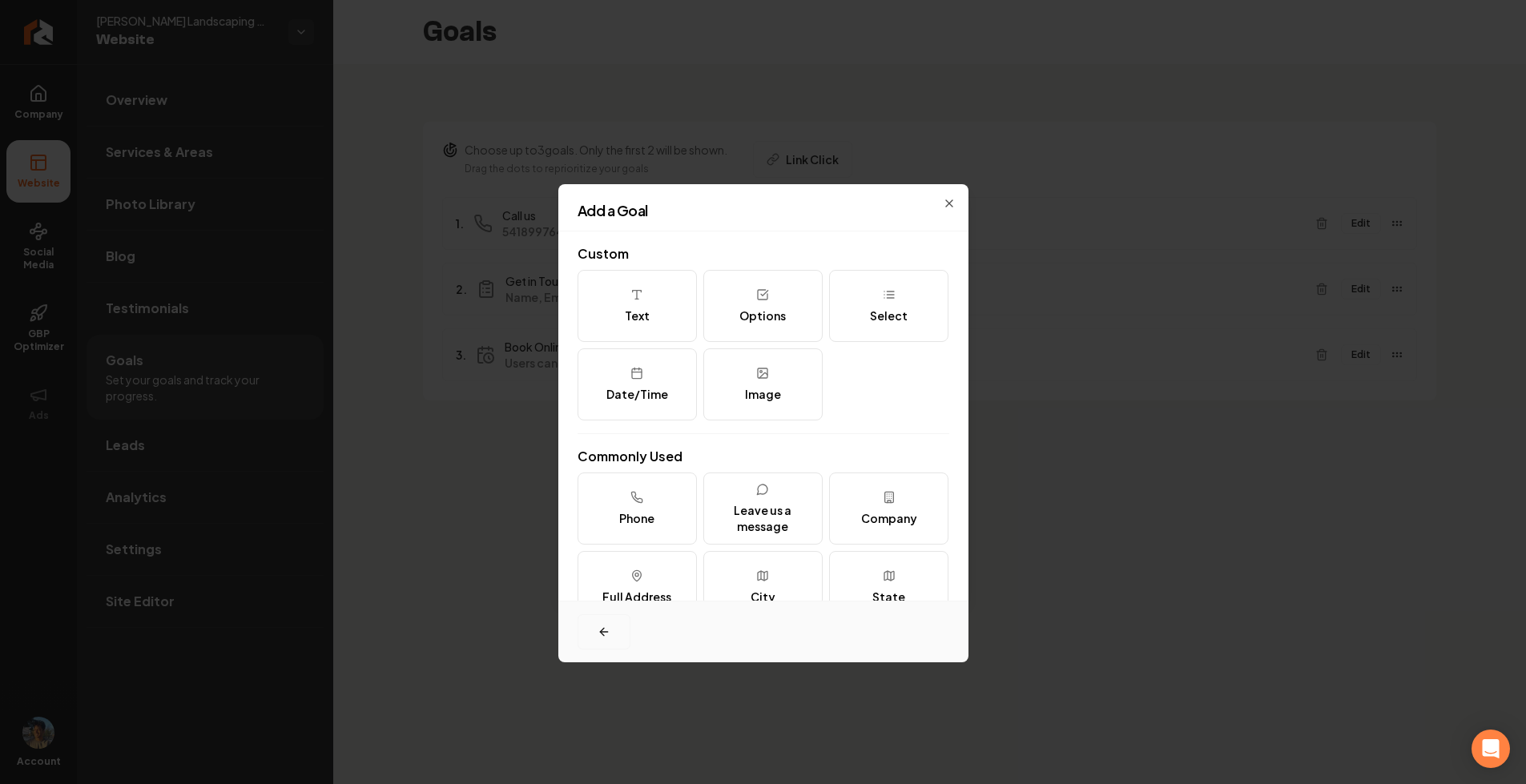
click at [604, 637] on icon "button" at bounding box center [603, 631] width 13 height 13
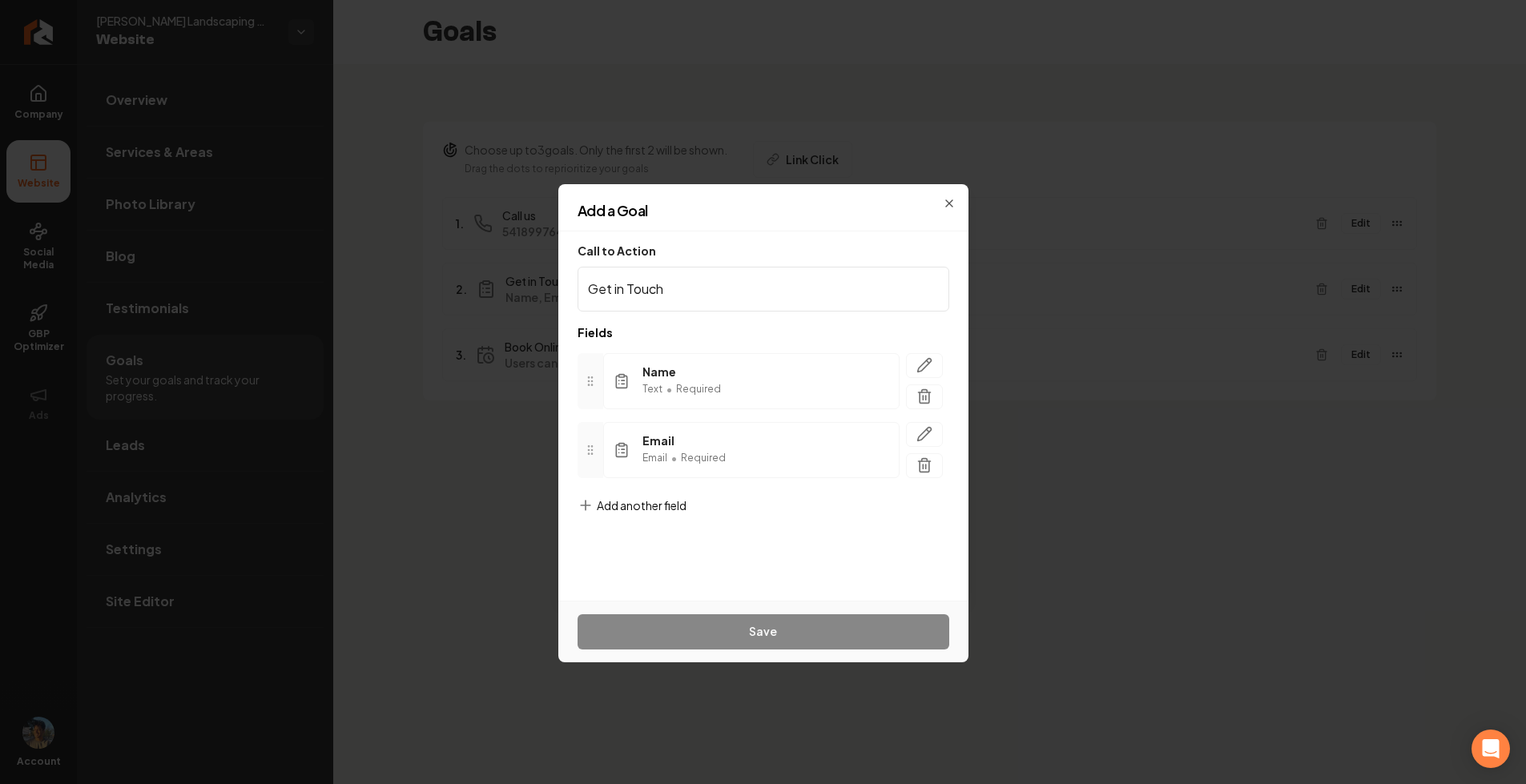
click at [679, 503] on span "Add another field" at bounding box center [641, 505] width 90 height 16
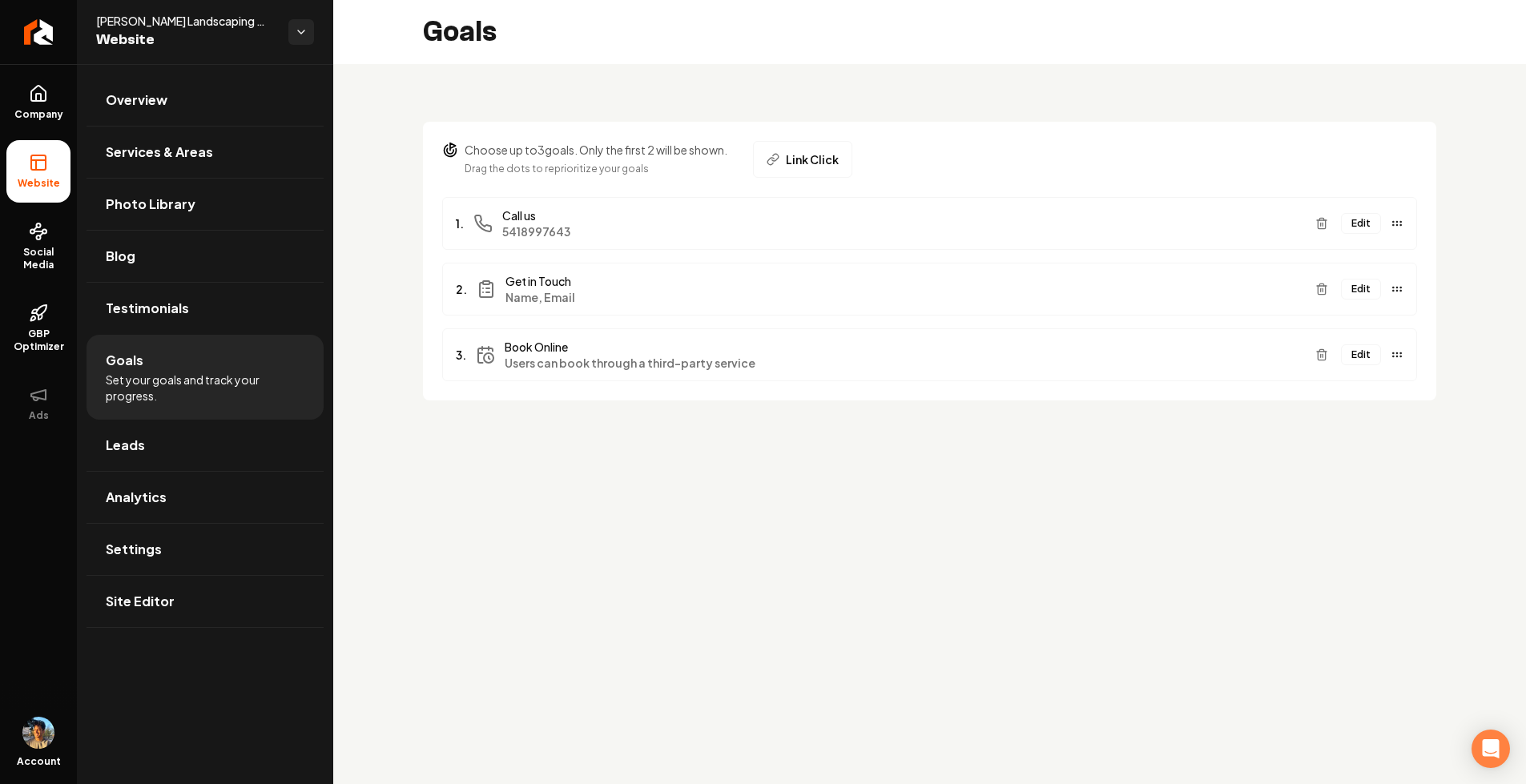
click at [1372, 223] on button "Edit" at bounding box center [1360, 223] width 40 height 21
click at [1361, 286] on button "Edit" at bounding box center [1360, 289] width 40 height 21
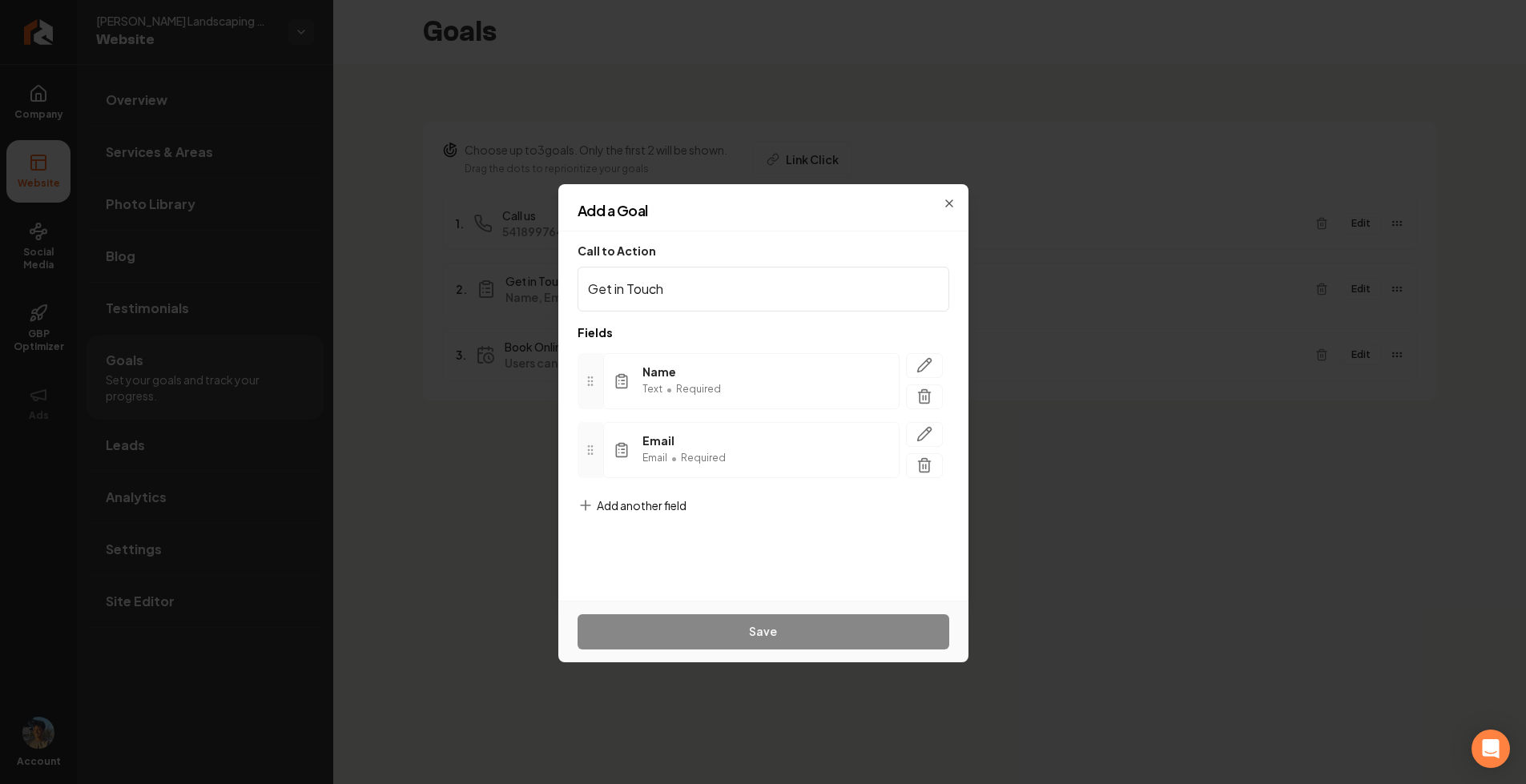
click at [867, 238] on div "Call to Action Get in Touch Fields Name Text • Required Email Email • Required …" at bounding box center [763, 416] width 410 height 369
click at [637, 508] on span "Add another field" at bounding box center [641, 505] width 90 height 16
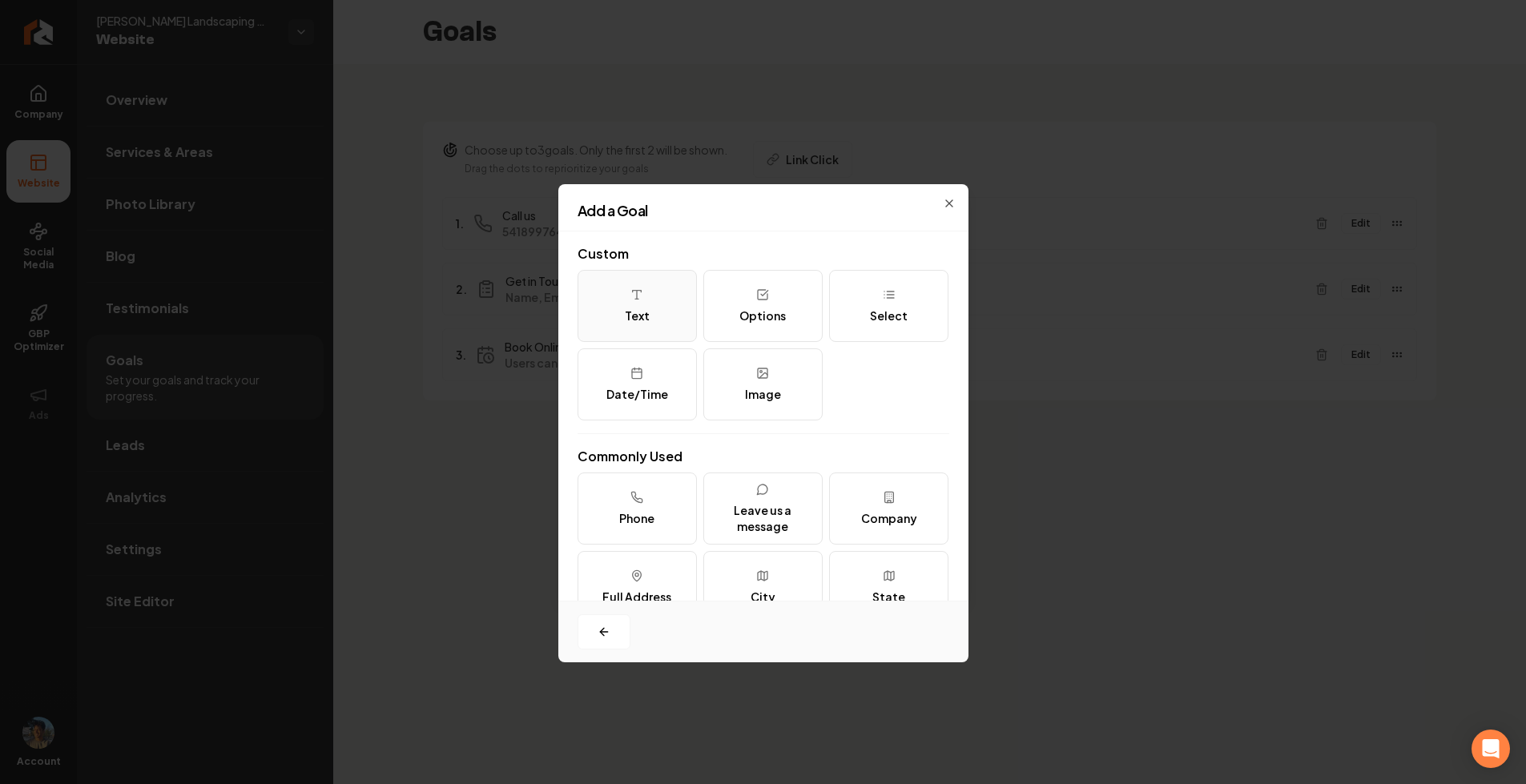
click at [662, 304] on button "Text" at bounding box center [637, 305] width 119 height 72
